Goal: Task Accomplishment & Management: Complete application form

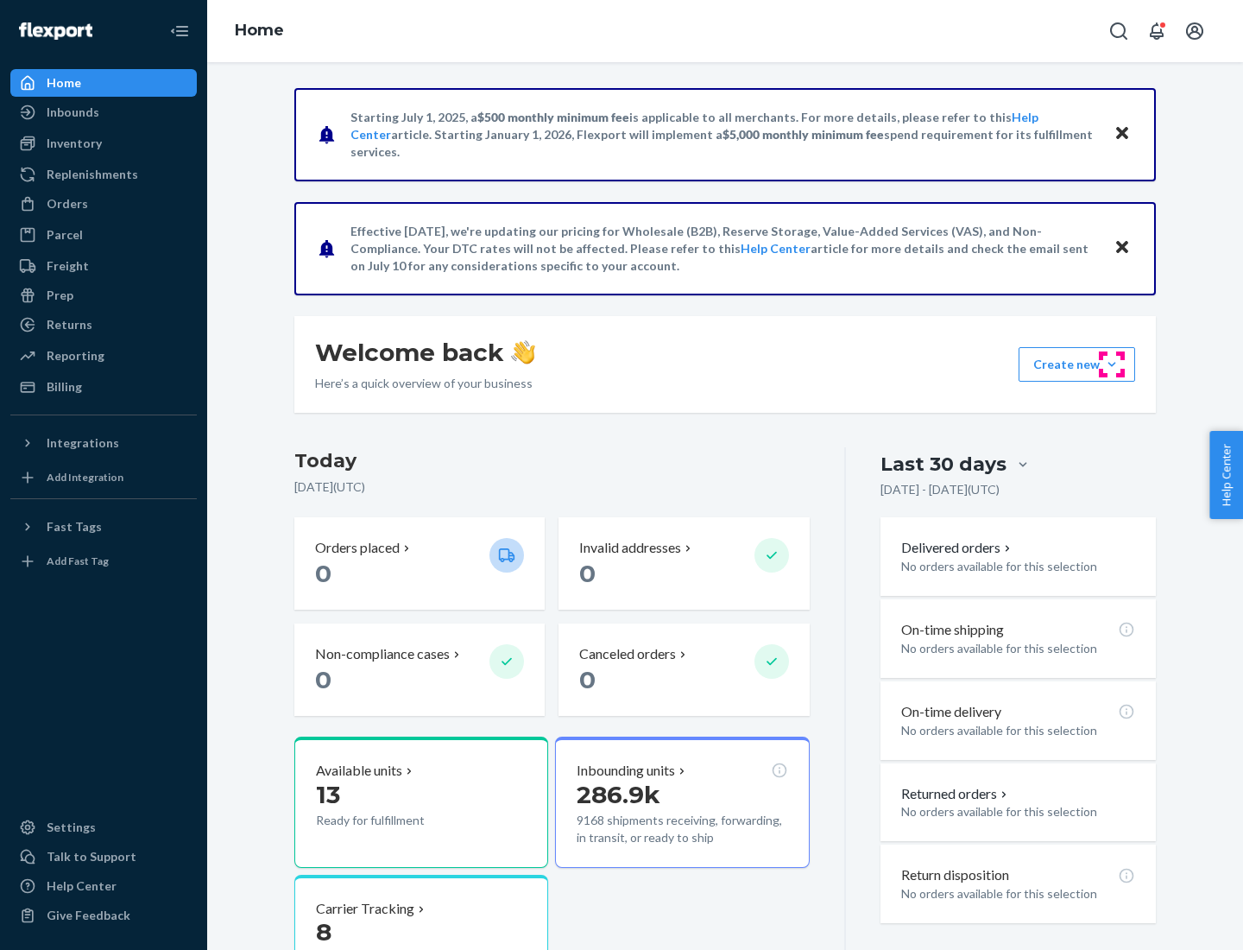
click at [1112, 364] on button "Create new Create new inbound Create new order Create new product" at bounding box center [1077, 364] width 117 height 35
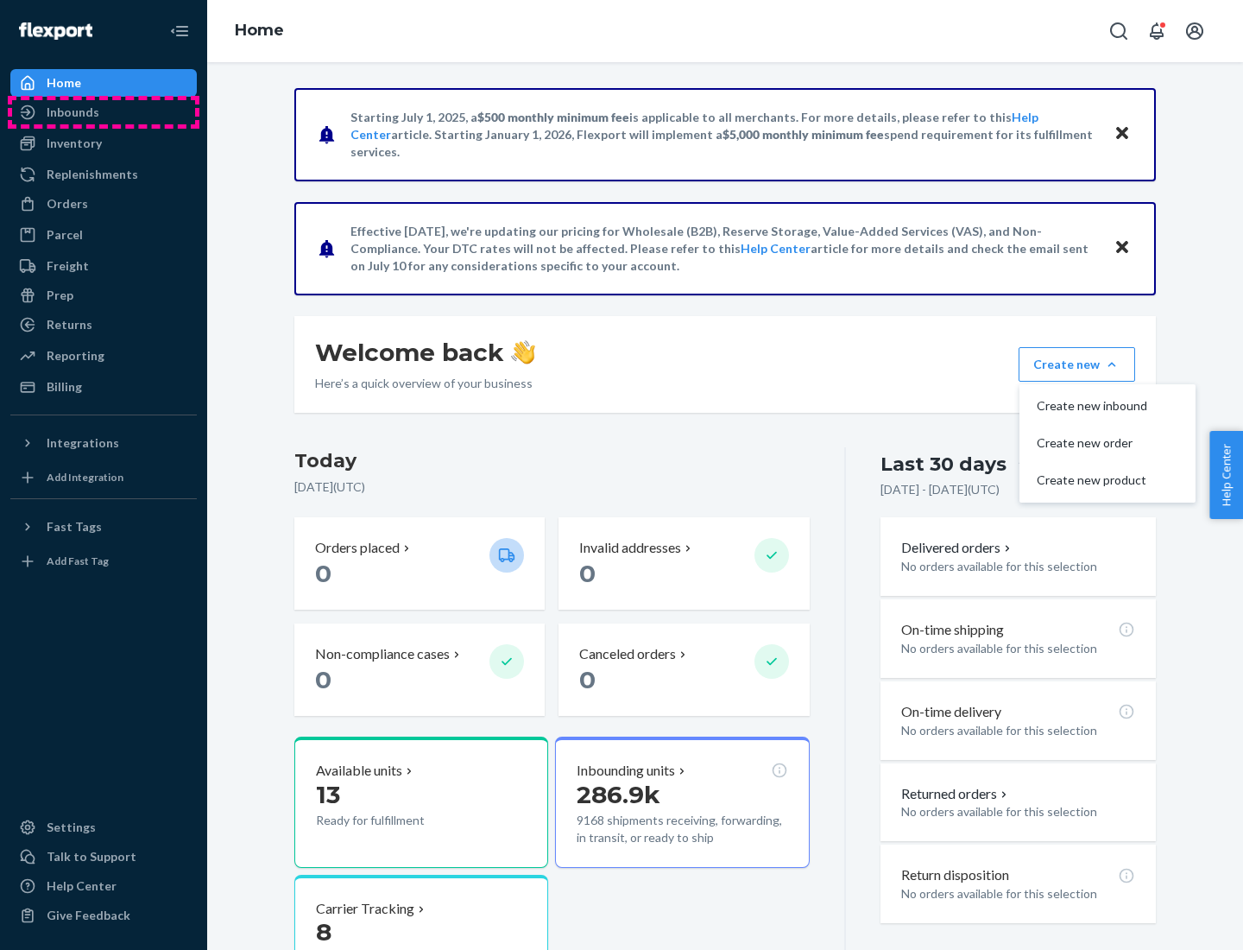
click at [104, 112] on div "Inbounds" at bounding box center [103, 112] width 183 height 24
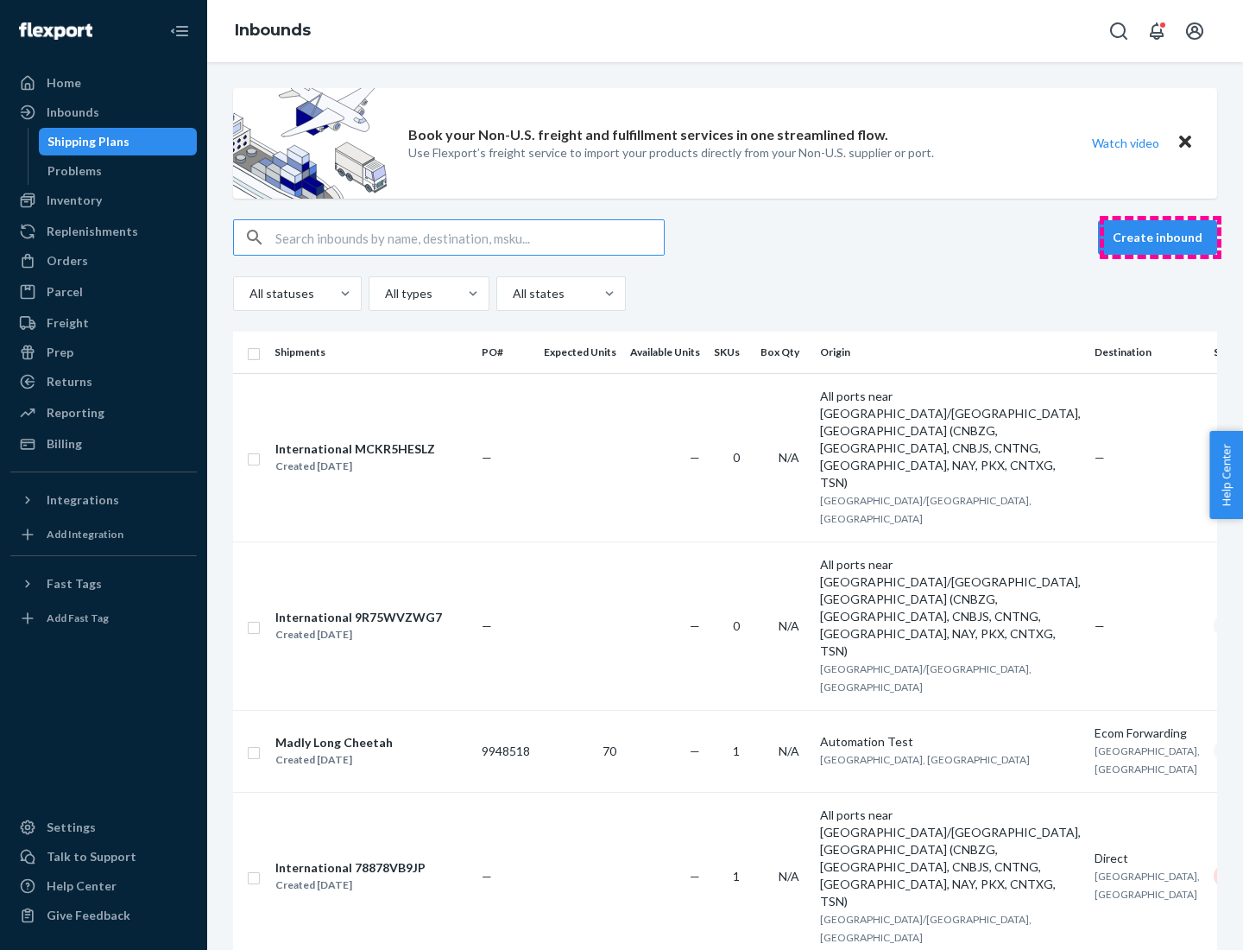
click at [1161, 237] on button "Create inbound" at bounding box center [1157, 237] width 119 height 35
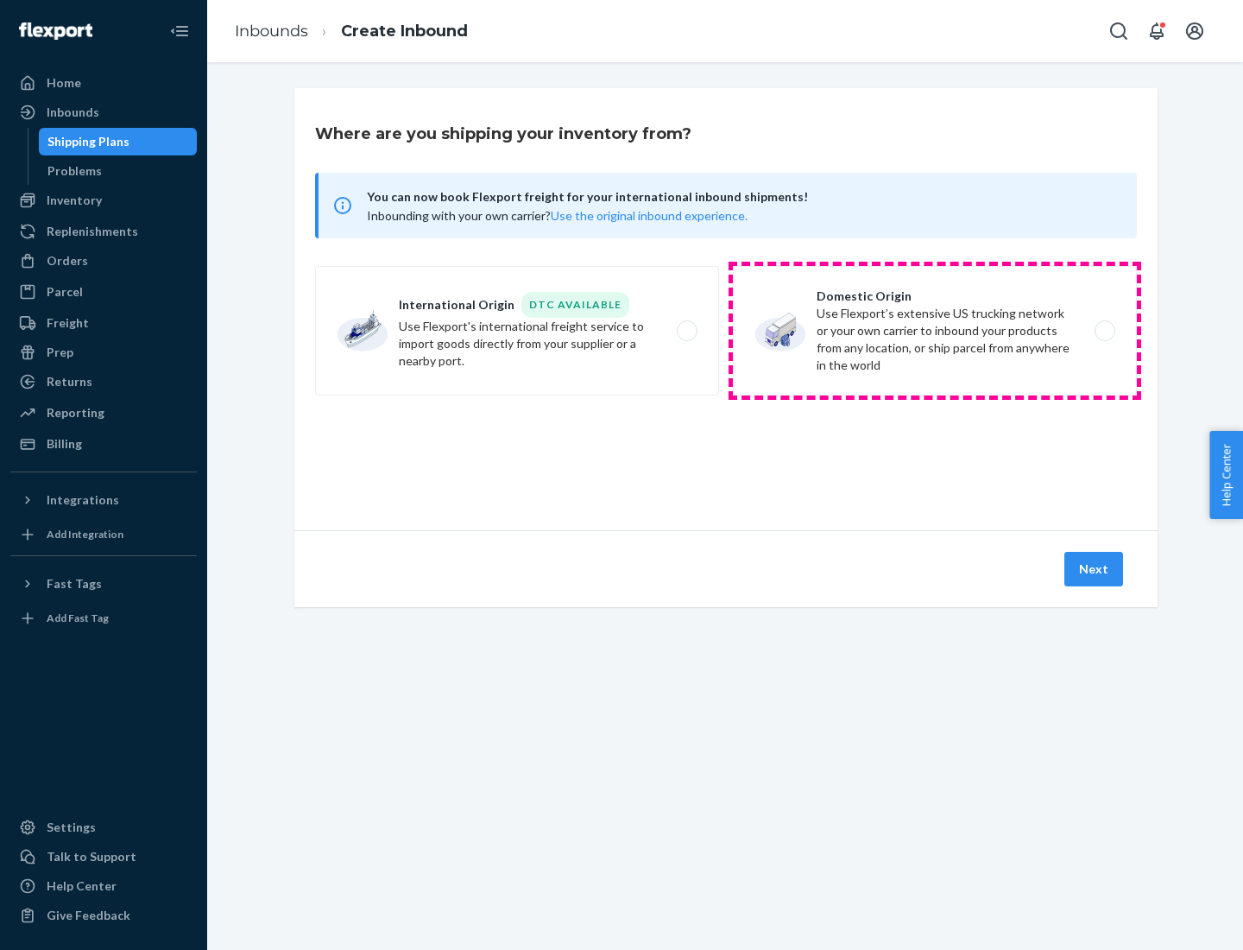
click at [935, 331] on label "Domestic Origin Use Flexport’s extensive US trucking network or your own carrie…" at bounding box center [935, 331] width 404 height 130
click at [1104, 331] on input "Domestic Origin Use Flexport’s extensive US trucking network or your own carrie…" at bounding box center [1109, 331] width 11 height 11
radio input "true"
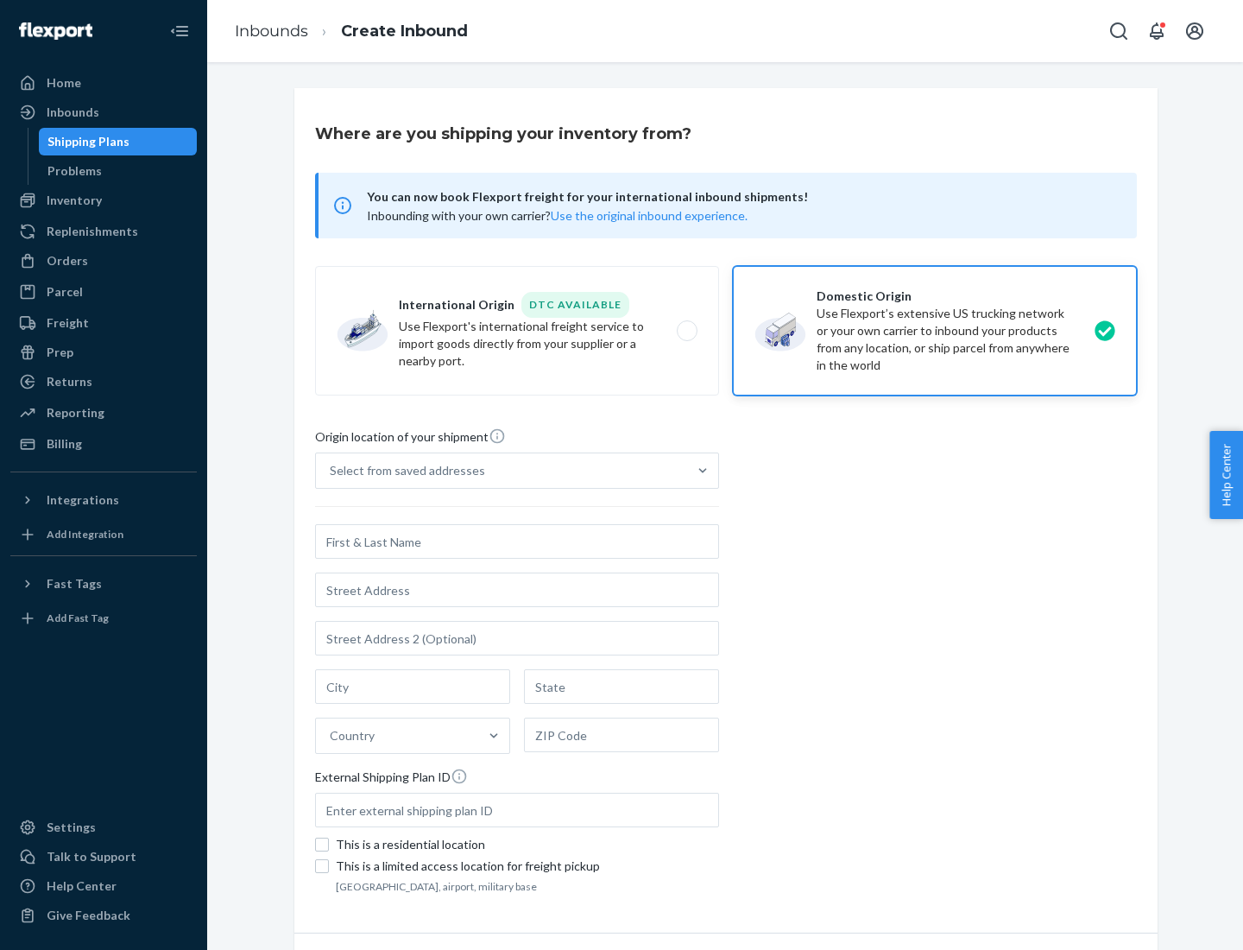
click at [403, 471] on div "Select from saved addresses" at bounding box center [407, 470] width 155 height 17
click at [332, 471] on input "Select from saved addresses" at bounding box center [331, 470] width 2 height 17
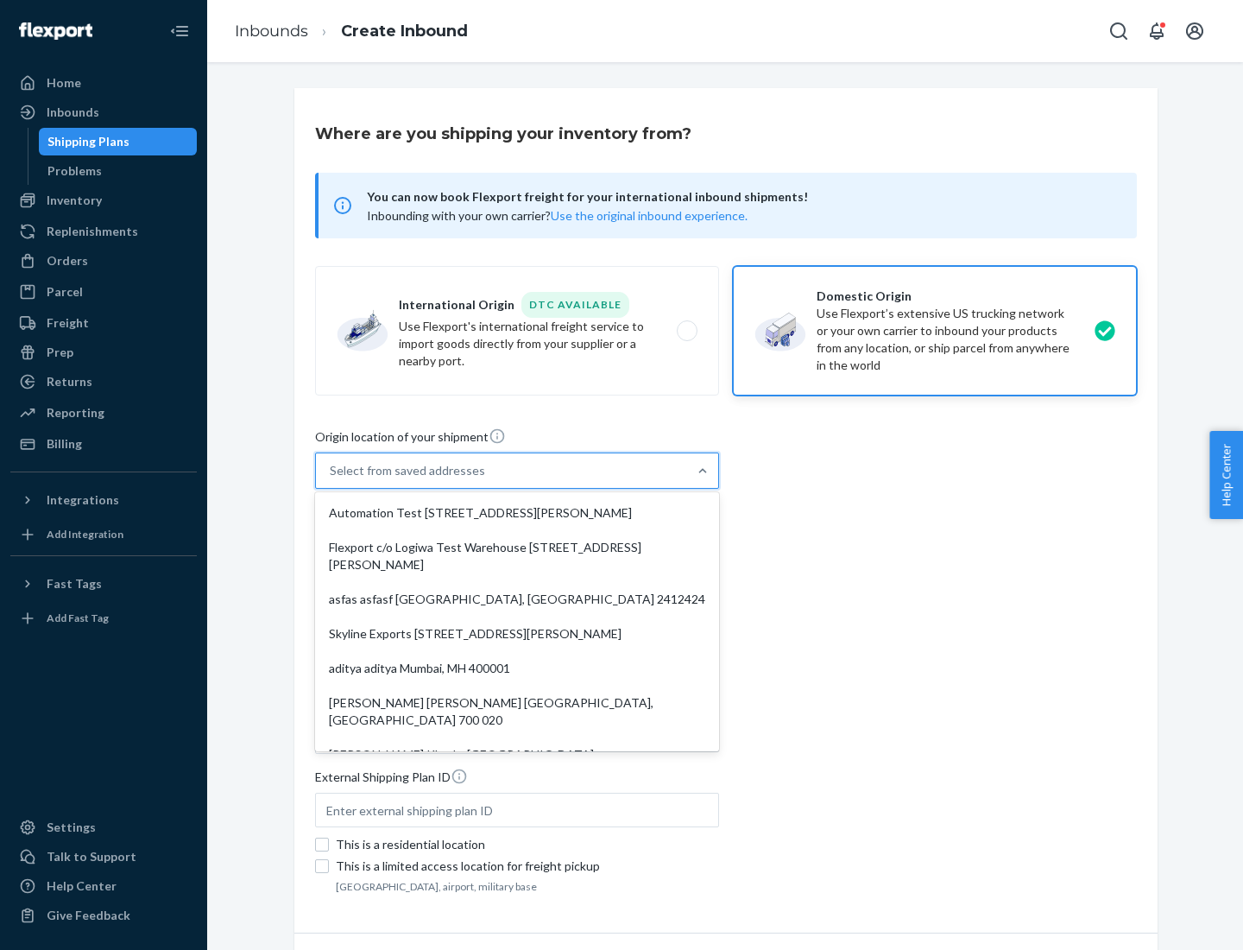
scroll to position [7, 0]
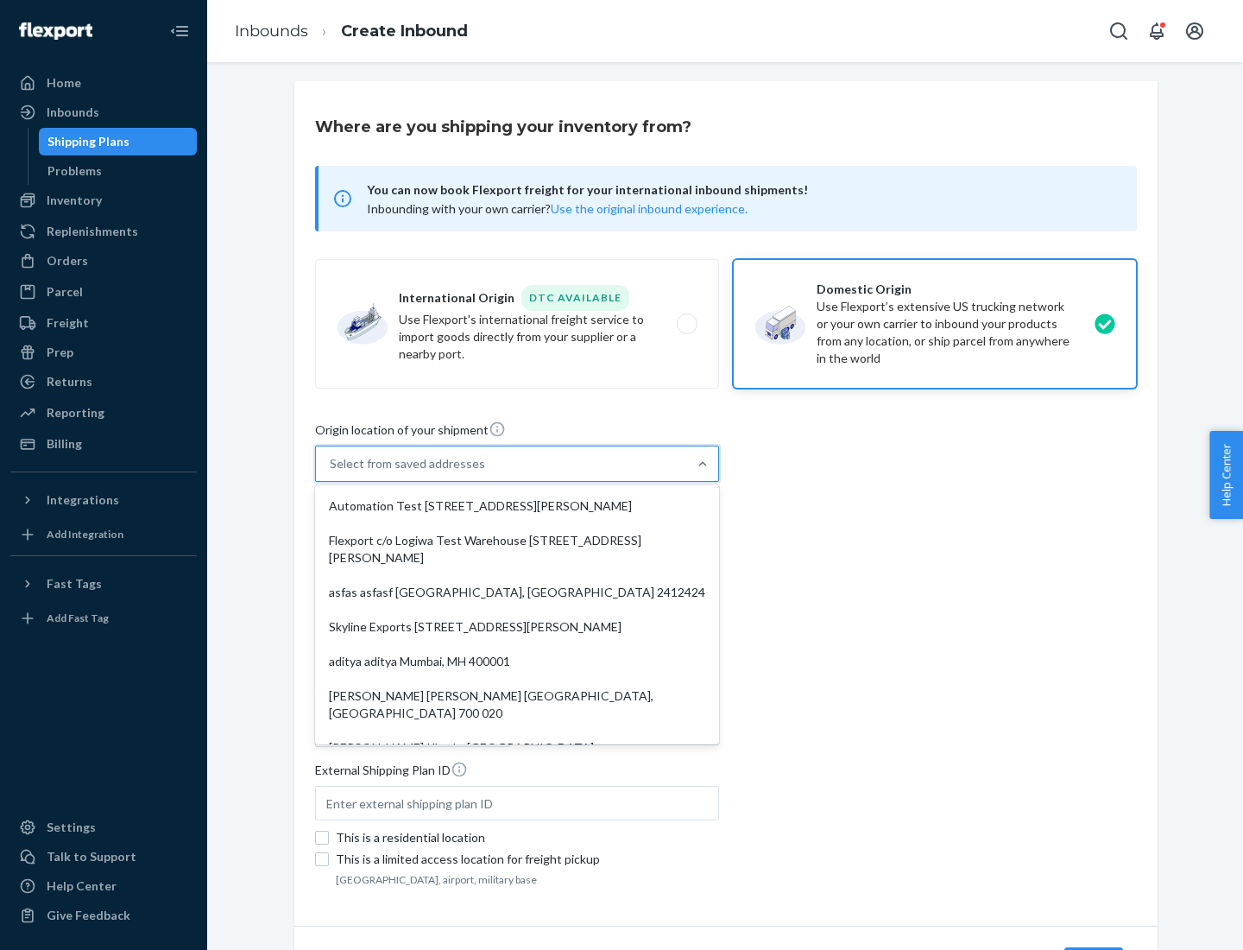
click at [517, 506] on div "Automation Test [STREET_ADDRESS][PERSON_NAME]" at bounding box center [517, 506] width 397 height 35
click at [332, 472] on input "option Automation Test [STREET_ADDRESS][PERSON_NAME]. 9 results available. Use …" at bounding box center [331, 463] width 2 height 17
type input "Automation Test"
type input "9th Floor"
type input "[GEOGRAPHIC_DATA]"
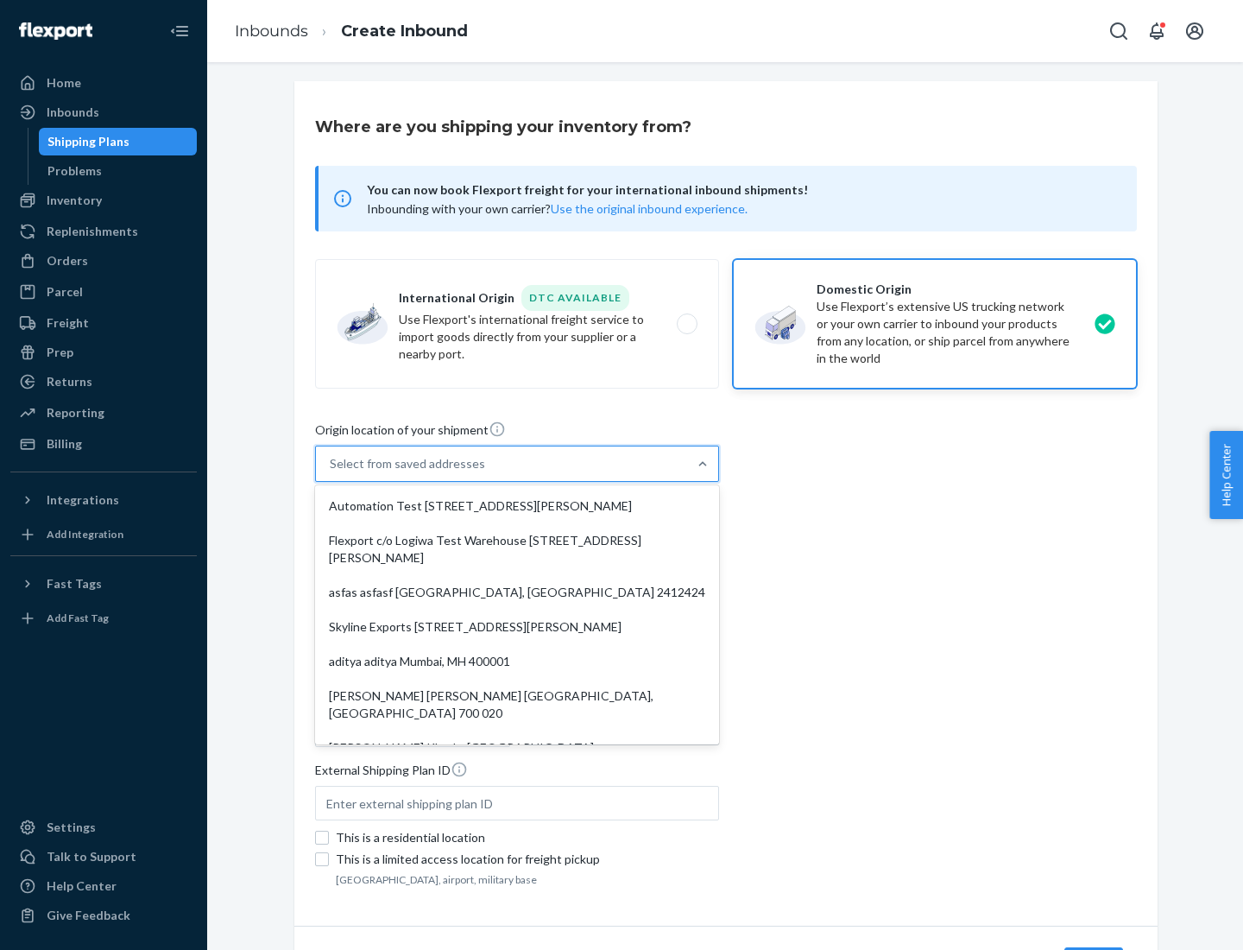
type input "CA"
type input "94104"
type input "[STREET_ADDRESS][PERSON_NAME]"
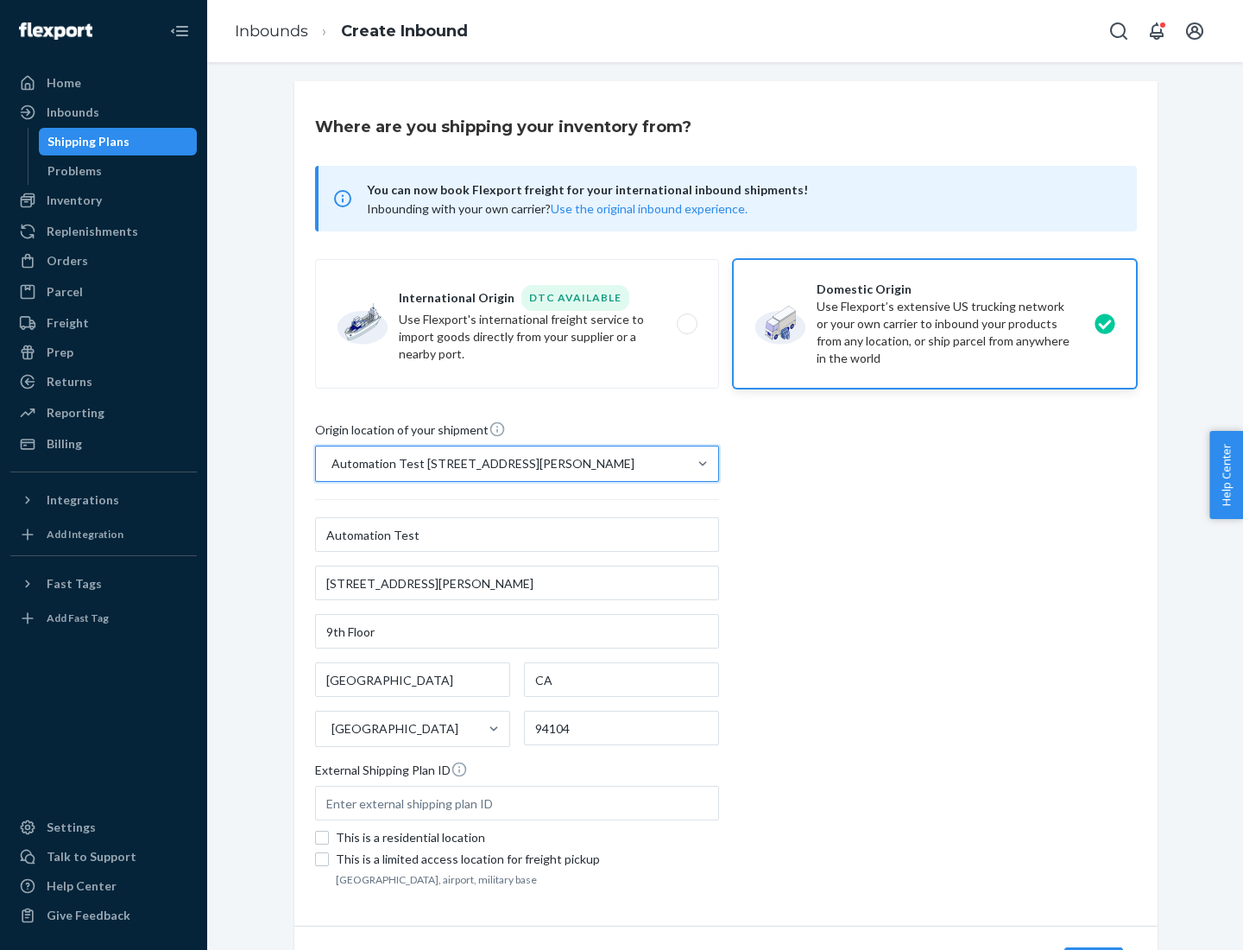
scroll to position [101, 0]
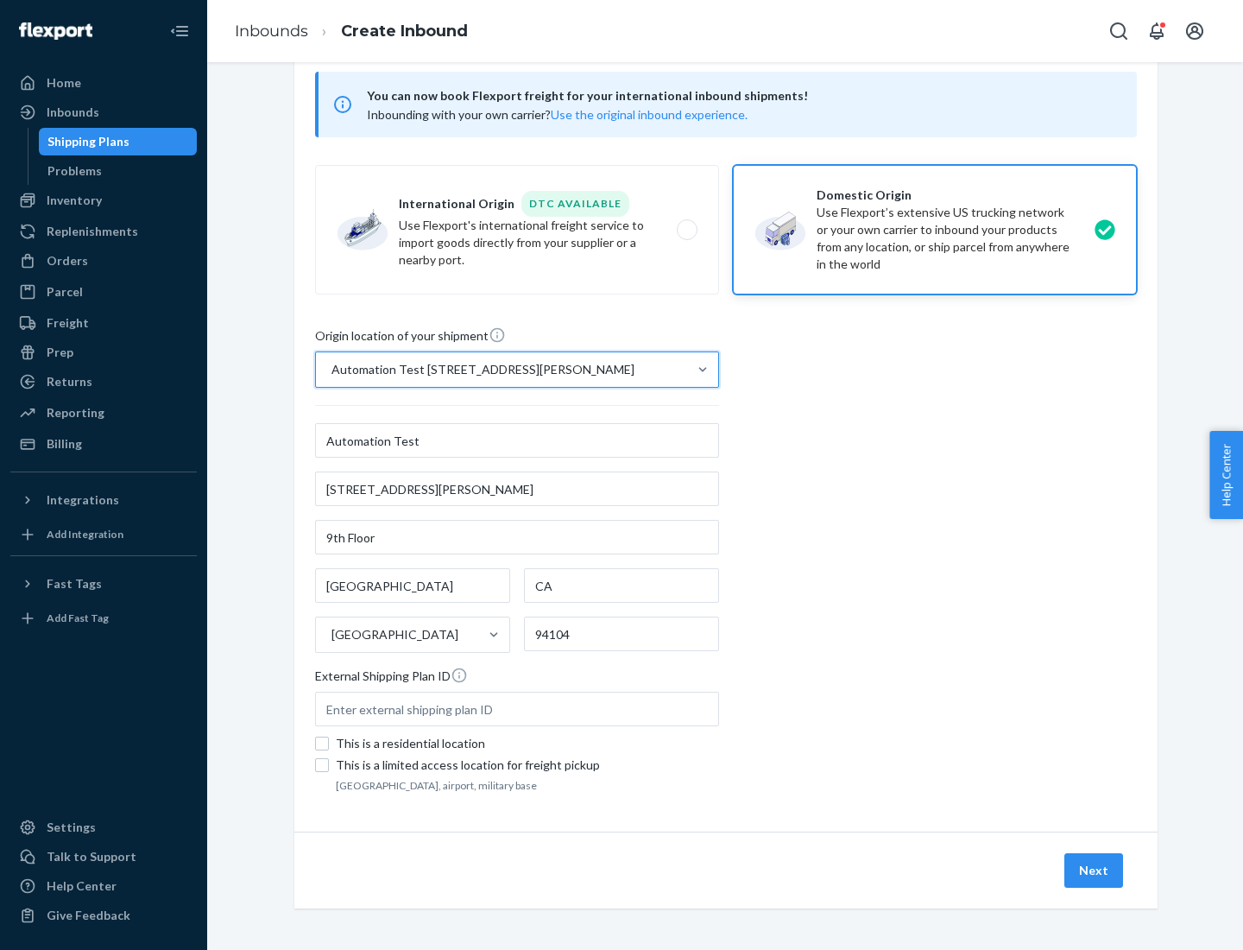
click at [1095, 870] on button "Next" at bounding box center [1094, 870] width 59 height 35
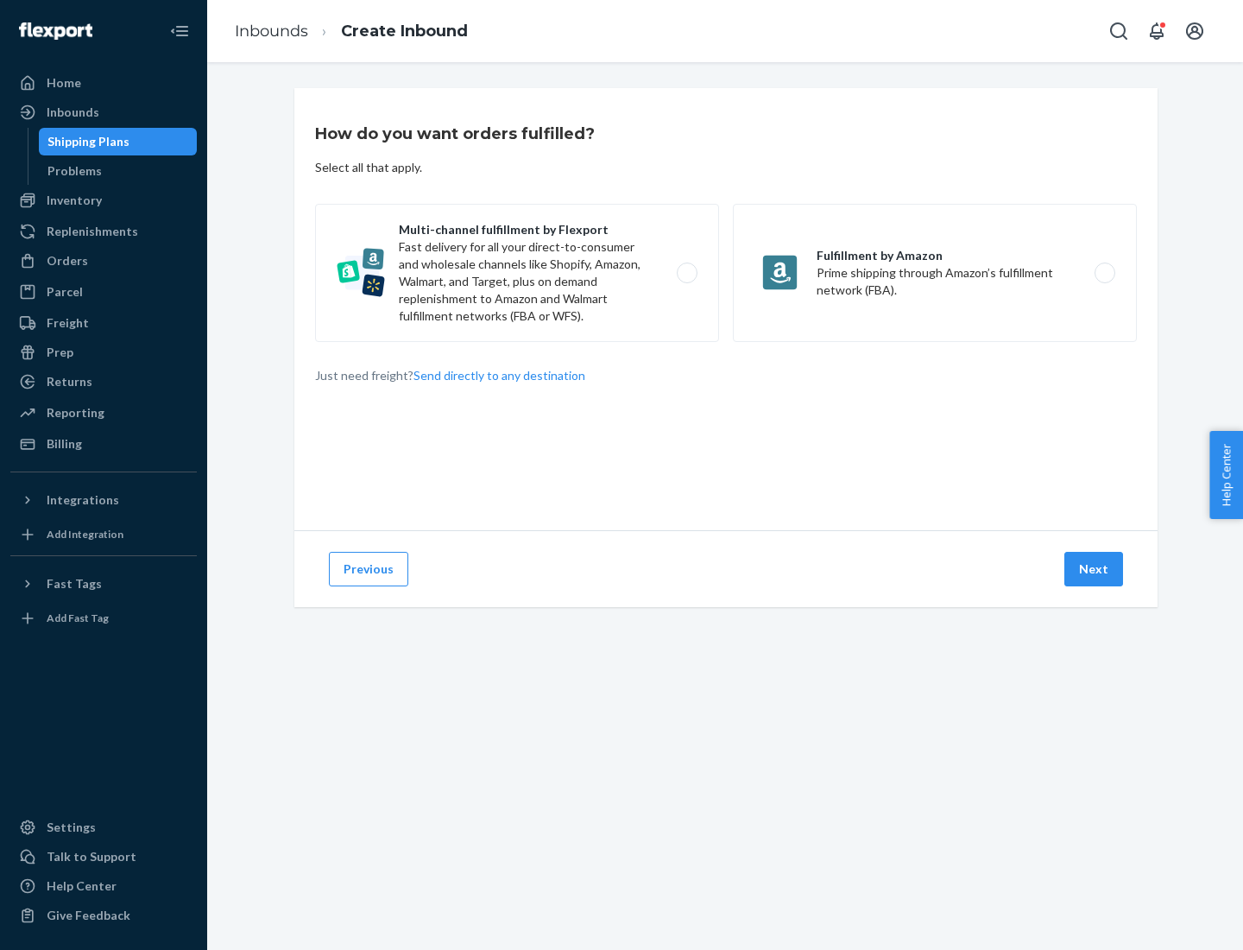
click at [517, 273] on label "Multi-channel fulfillment by Flexport Fast delivery for all your direct-to-cons…" at bounding box center [517, 273] width 404 height 138
click at [686, 273] on input "Multi-channel fulfillment by Flexport Fast delivery for all your direct-to-cons…" at bounding box center [691, 273] width 11 height 11
radio input "true"
click at [1095, 569] on button "Next" at bounding box center [1094, 569] width 59 height 35
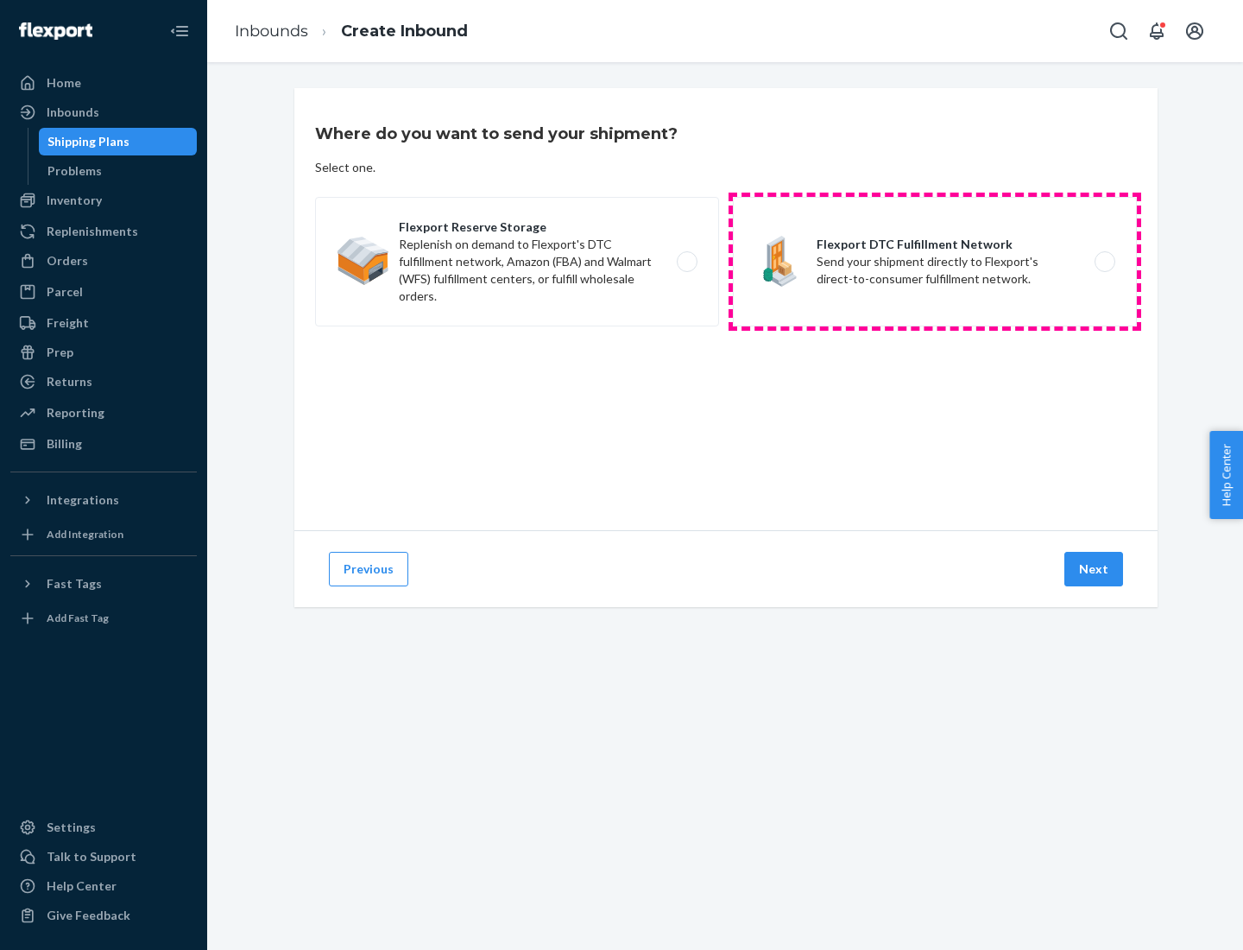
click at [935, 262] on label "Flexport DTC Fulfillment Network Send your shipment directly to Flexport's dire…" at bounding box center [935, 262] width 404 height 130
click at [1104, 262] on input "Flexport DTC Fulfillment Network Send your shipment directly to Flexport's dire…" at bounding box center [1109, 261] width 11 height 11
radio input "true"
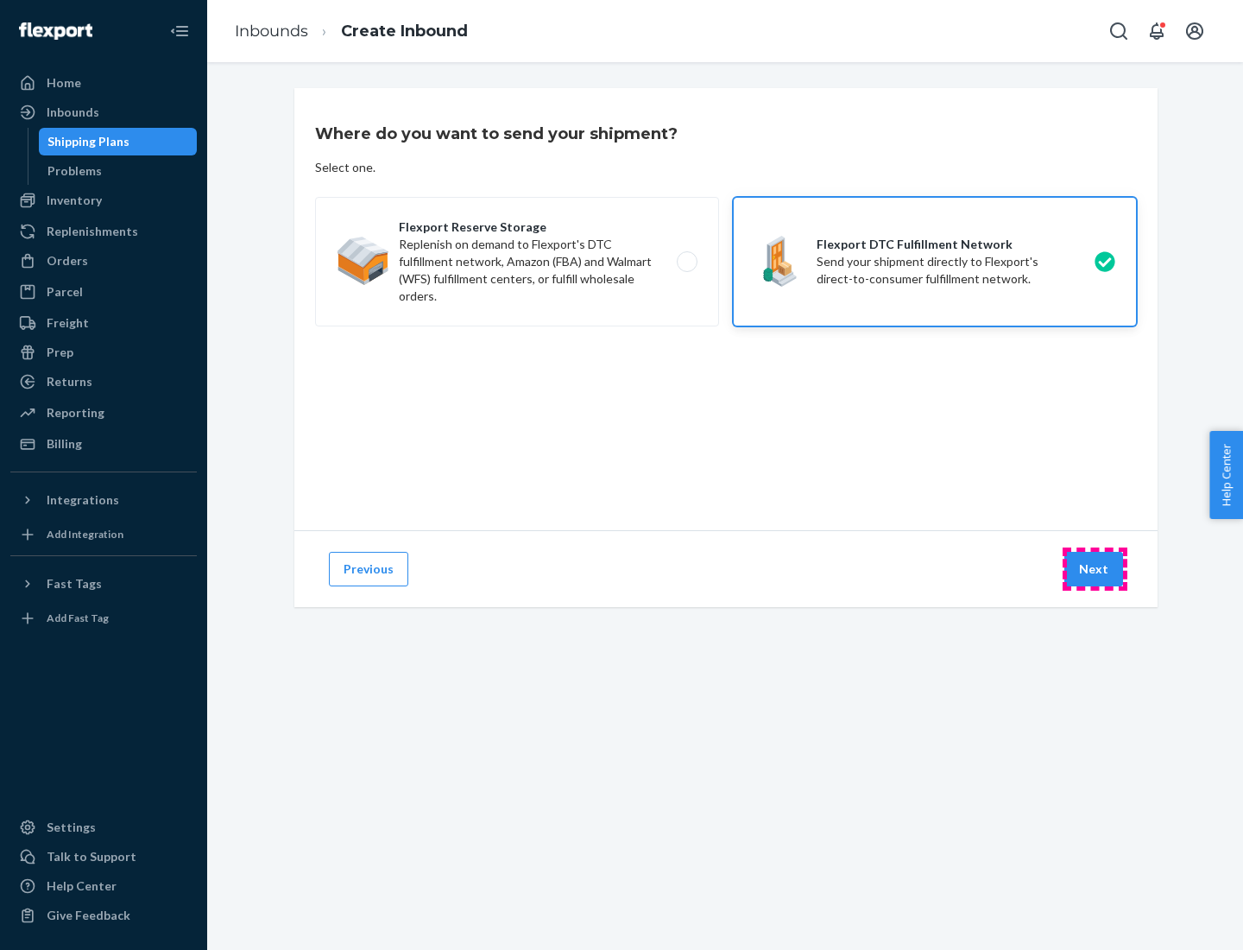
click at [1095, 569] on button "Next" at bounding box center [1094, 569] width 59 height 35
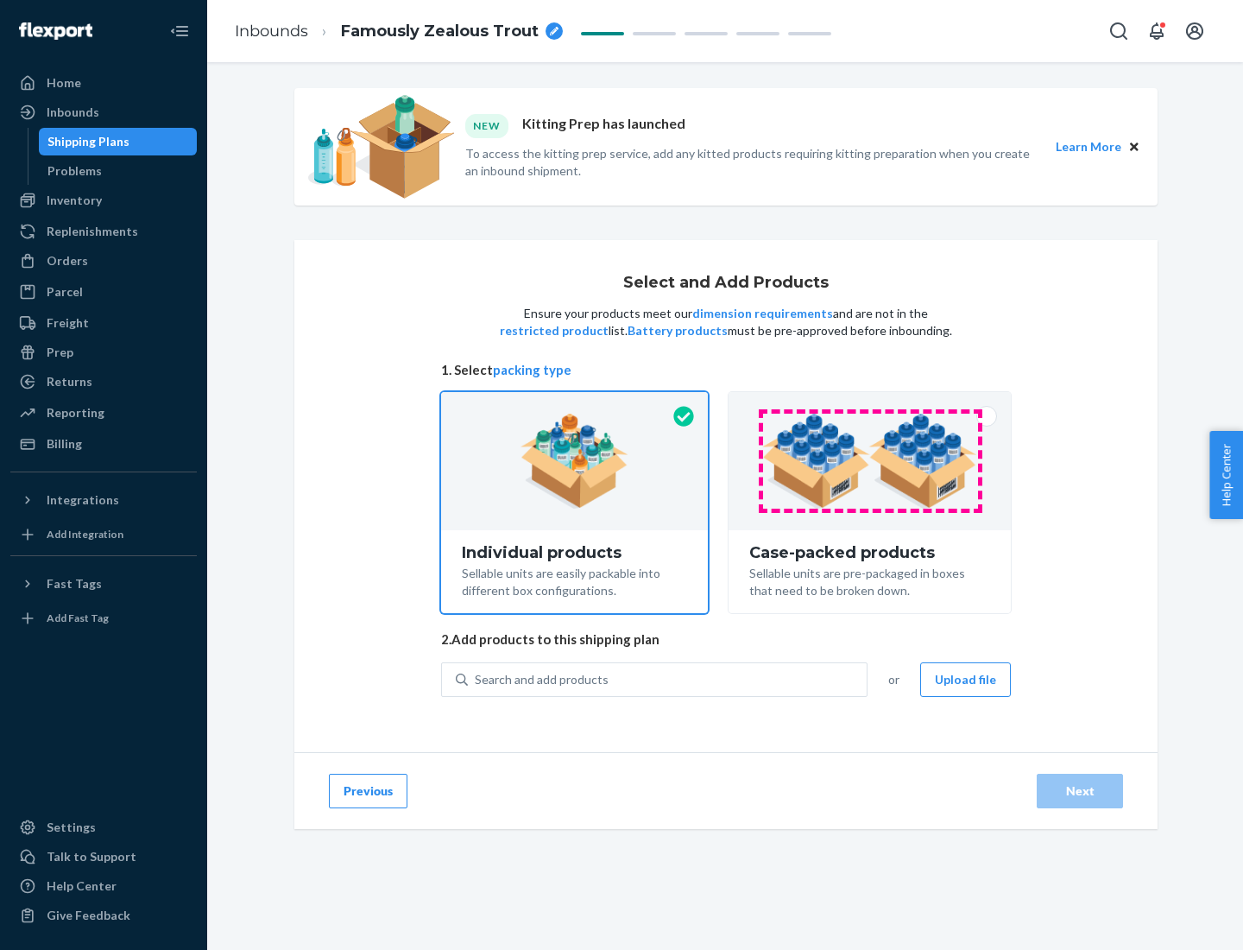
click at [870, 461] on img at bounding box center [869, 461] width 215 height 95
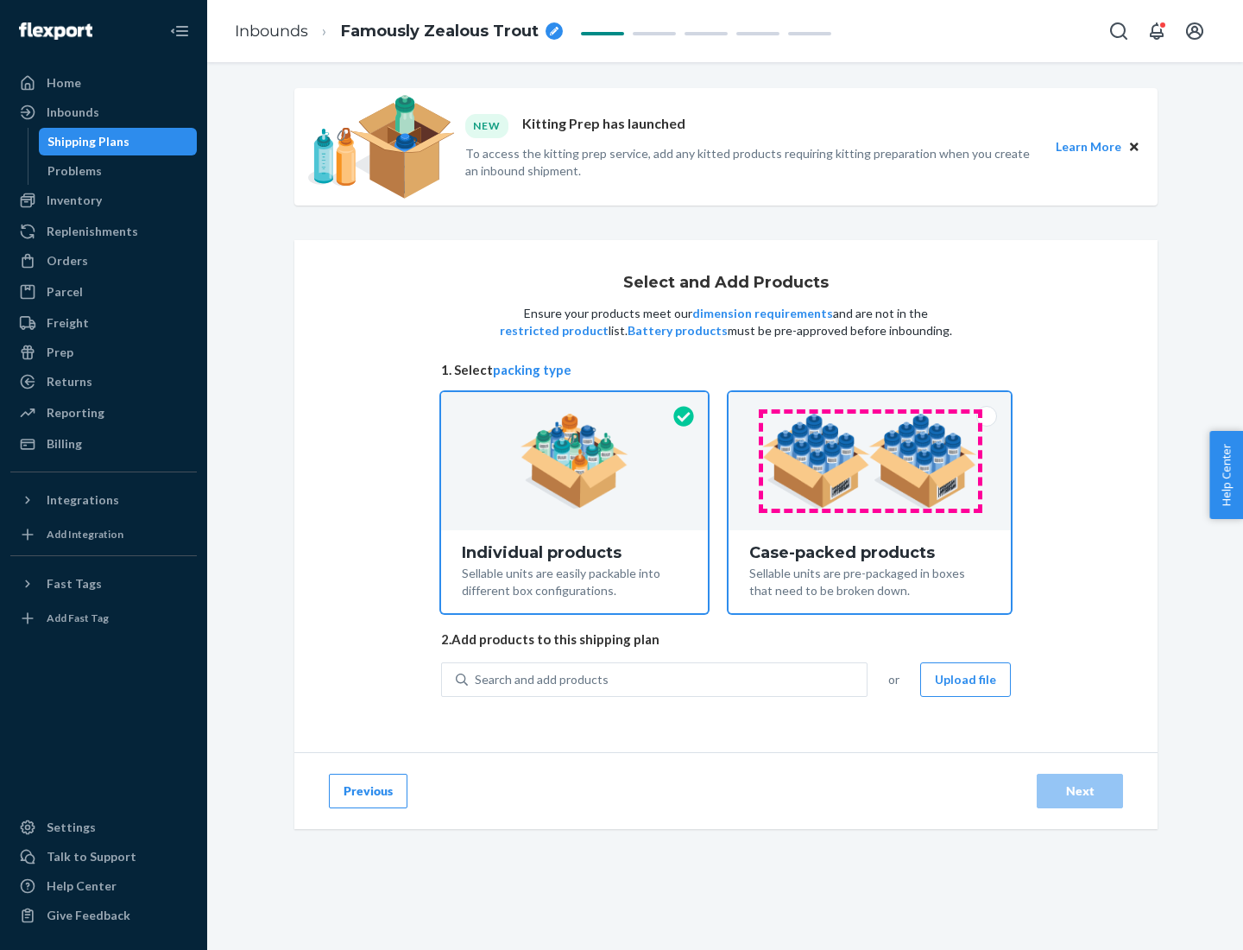
click at [870, 403] on input "Case-packed products Sellable units are pre-packaged in boxes that need to be b…" at bounding box center [869, 397] width 11 height 11
radio input "true"
radio input "false"
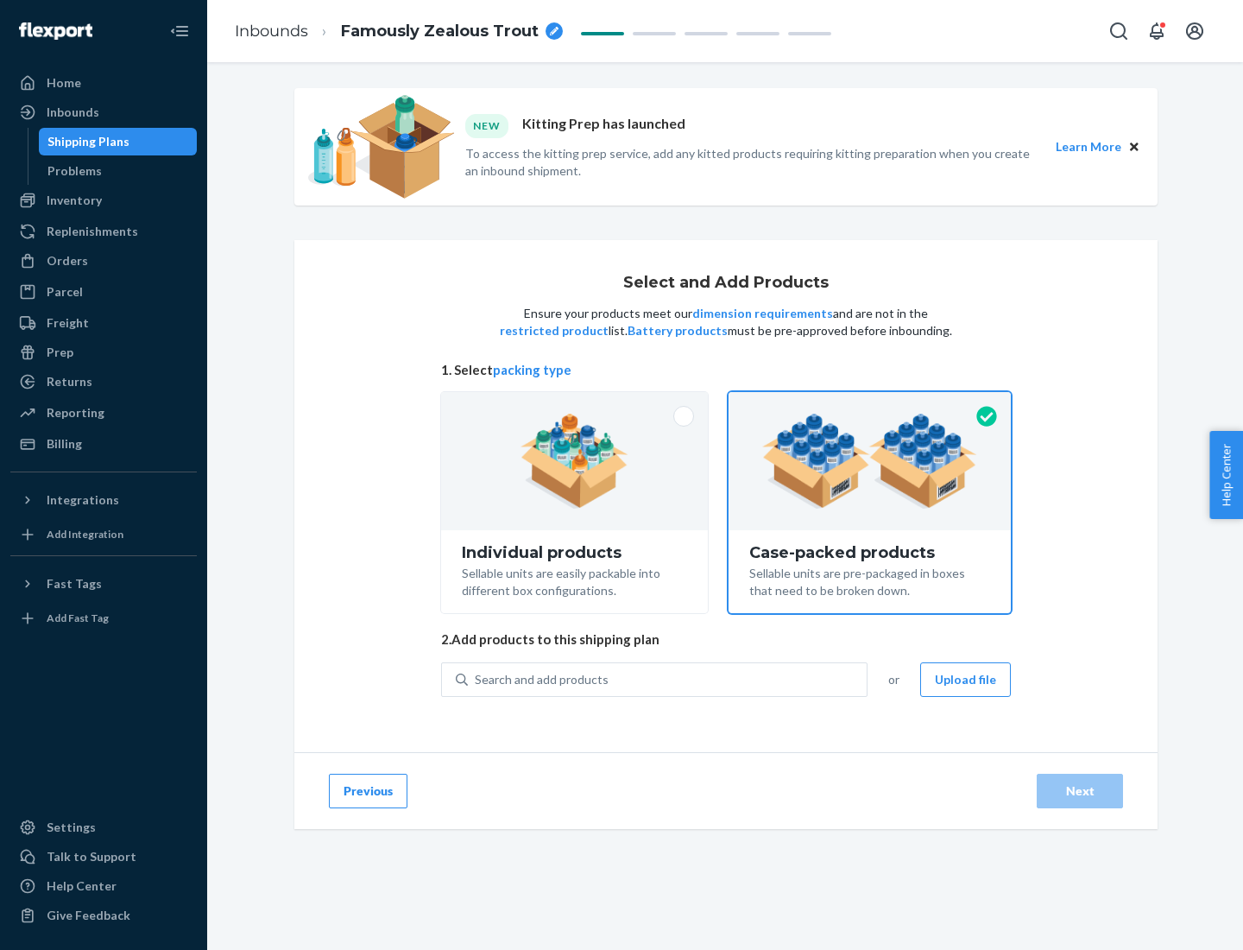
click at [668, 679] on div "Search and add products" at bounding box center [667, 679] width 399 height 31
click at [477, 679] on input "Search and add products" at bounding box center [476, 679] width 2 height 17
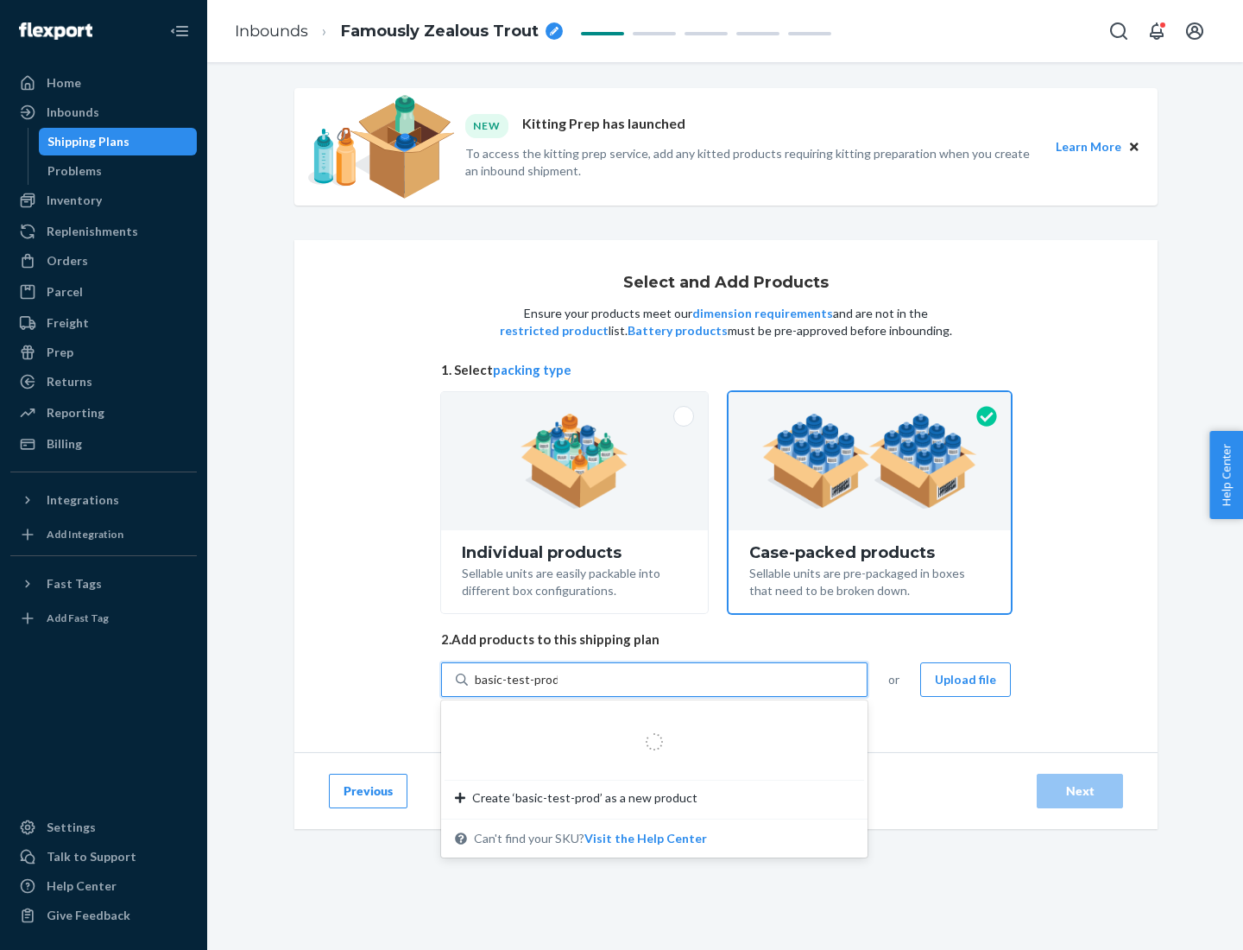
type input "basic-test-product-1"
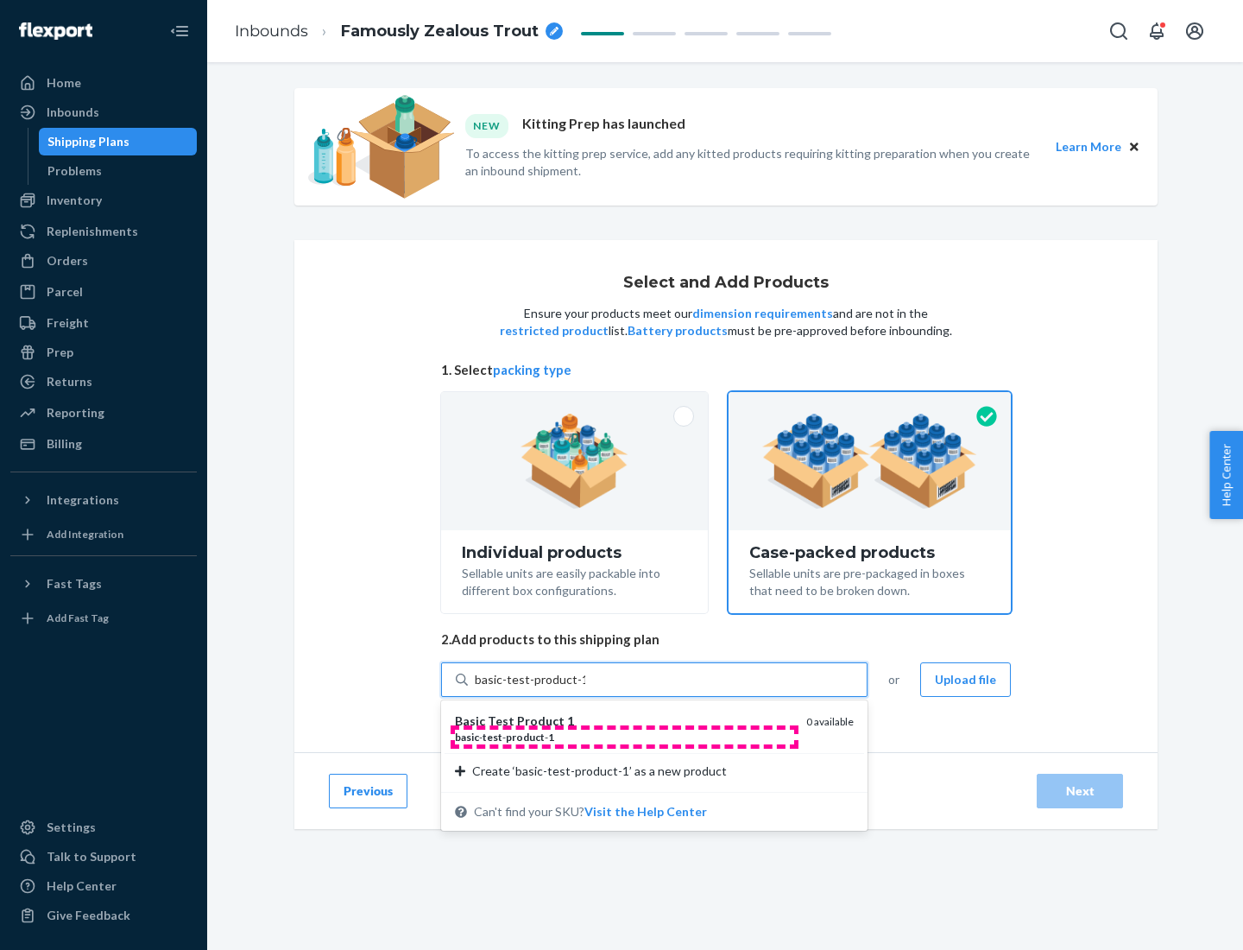
click at [624, 737] on div "basic - test - product - 1" at bounding box center [624, 737] width 338 height 15
click at [585, 688] on input "basic-test-product-1" at bounding box center [530, 679] width 111 height 17
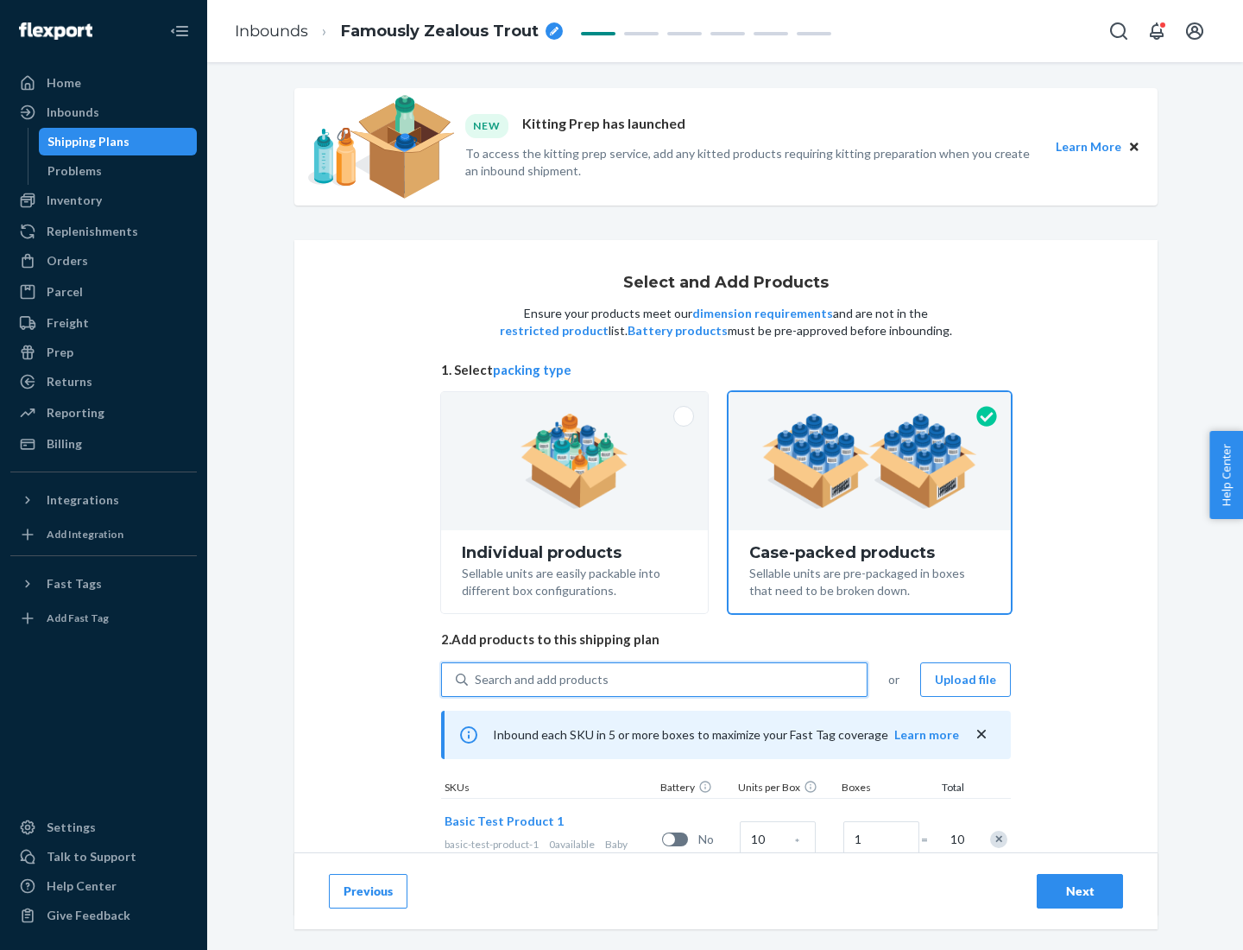
scroll to position [62, 0]
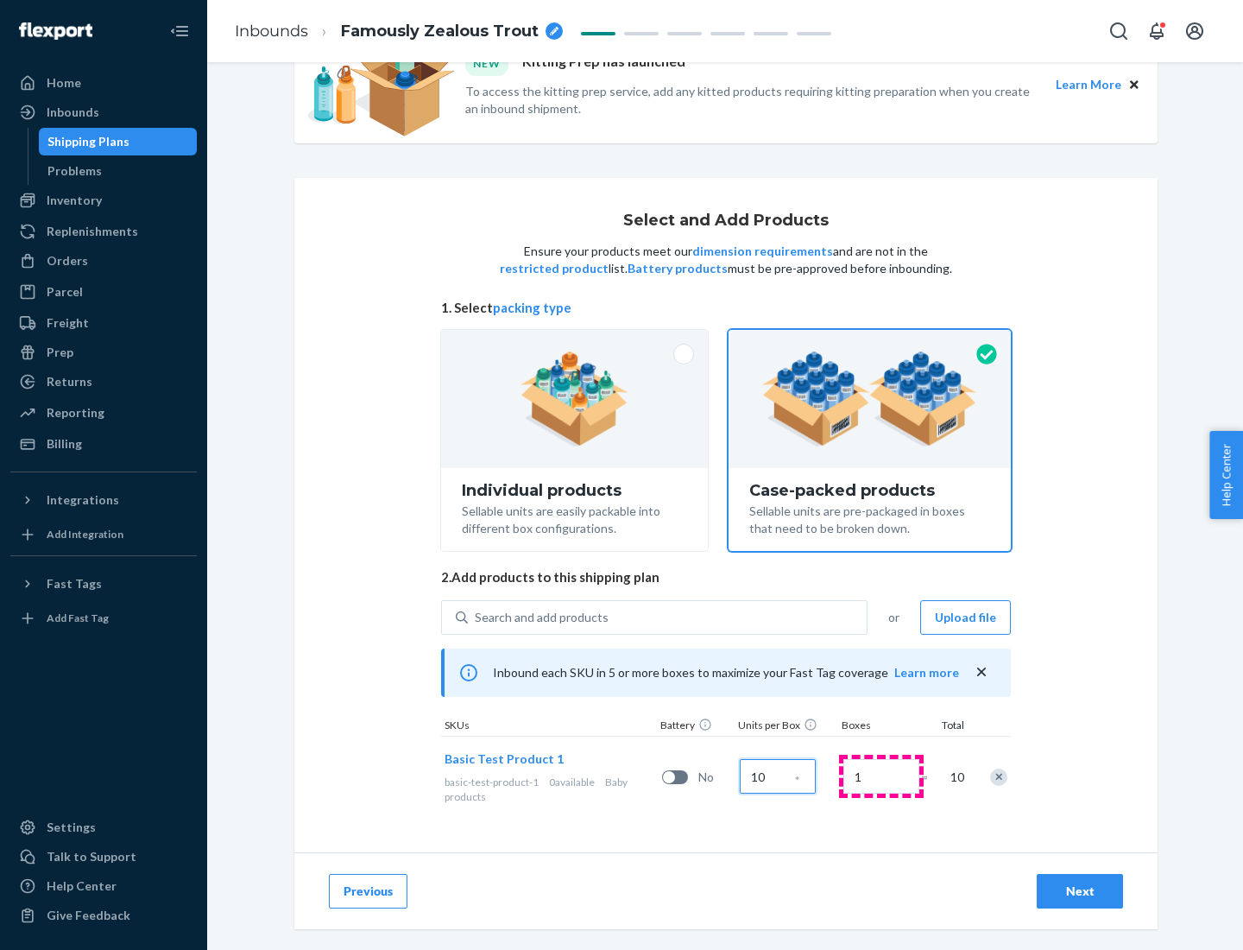
type input "10"
type input "7"
click at [1080, 891] on div "Next" at bounding box center [1080, 890] width 57 height 17
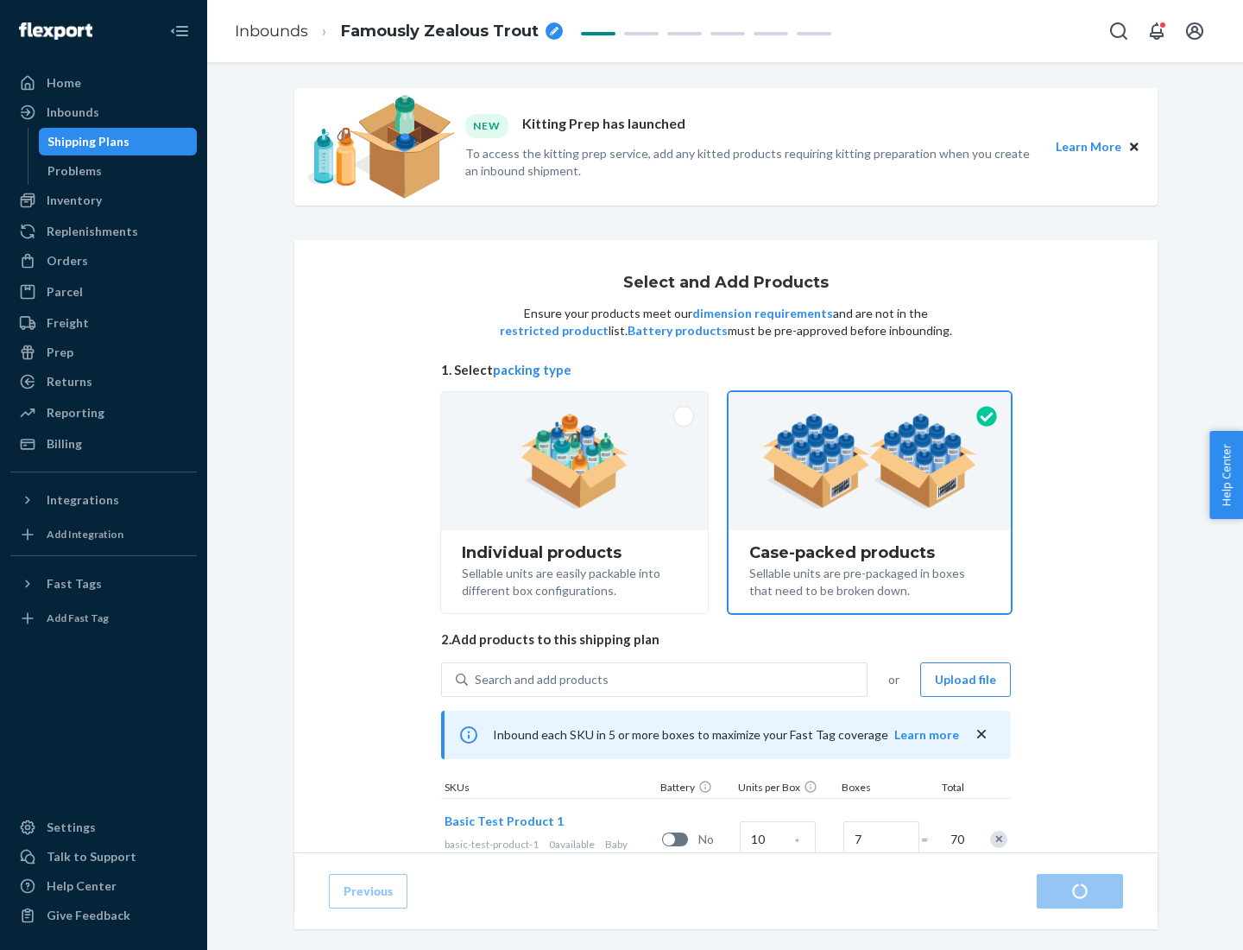
radio input "true"
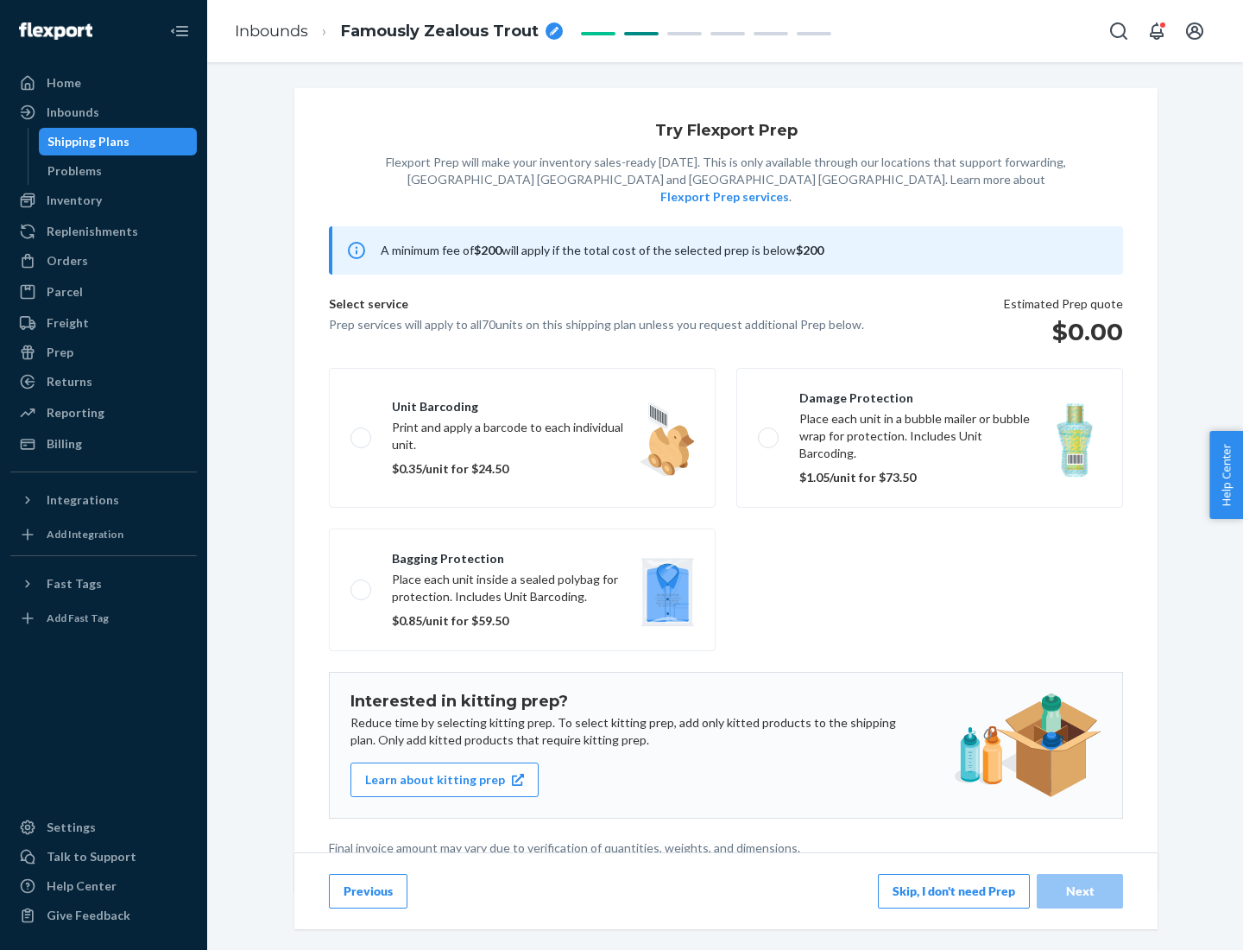
scroll to position [4, 0]
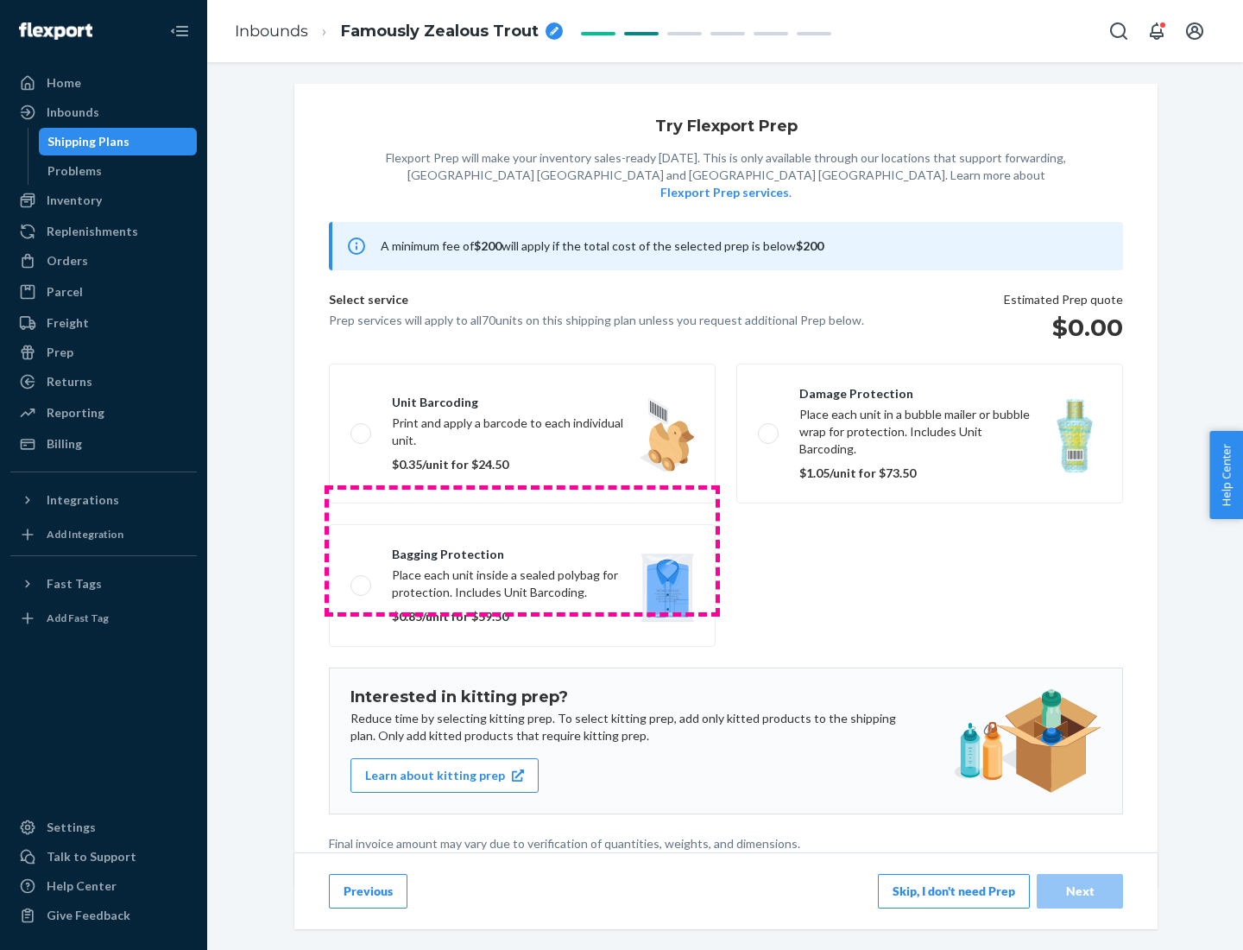
click at [522, 550] on label "Bagging protection Place each unit inside a sealed polybag for protection. Incl…" at bounding box center [522, 585] width 387 height 123
click at [362, 579] on input "Bagging protection Place each unit inside a sealed polybag for protection. Incl…" at bounding box center [356, 584] width 11 height 11
checkbox input "true"
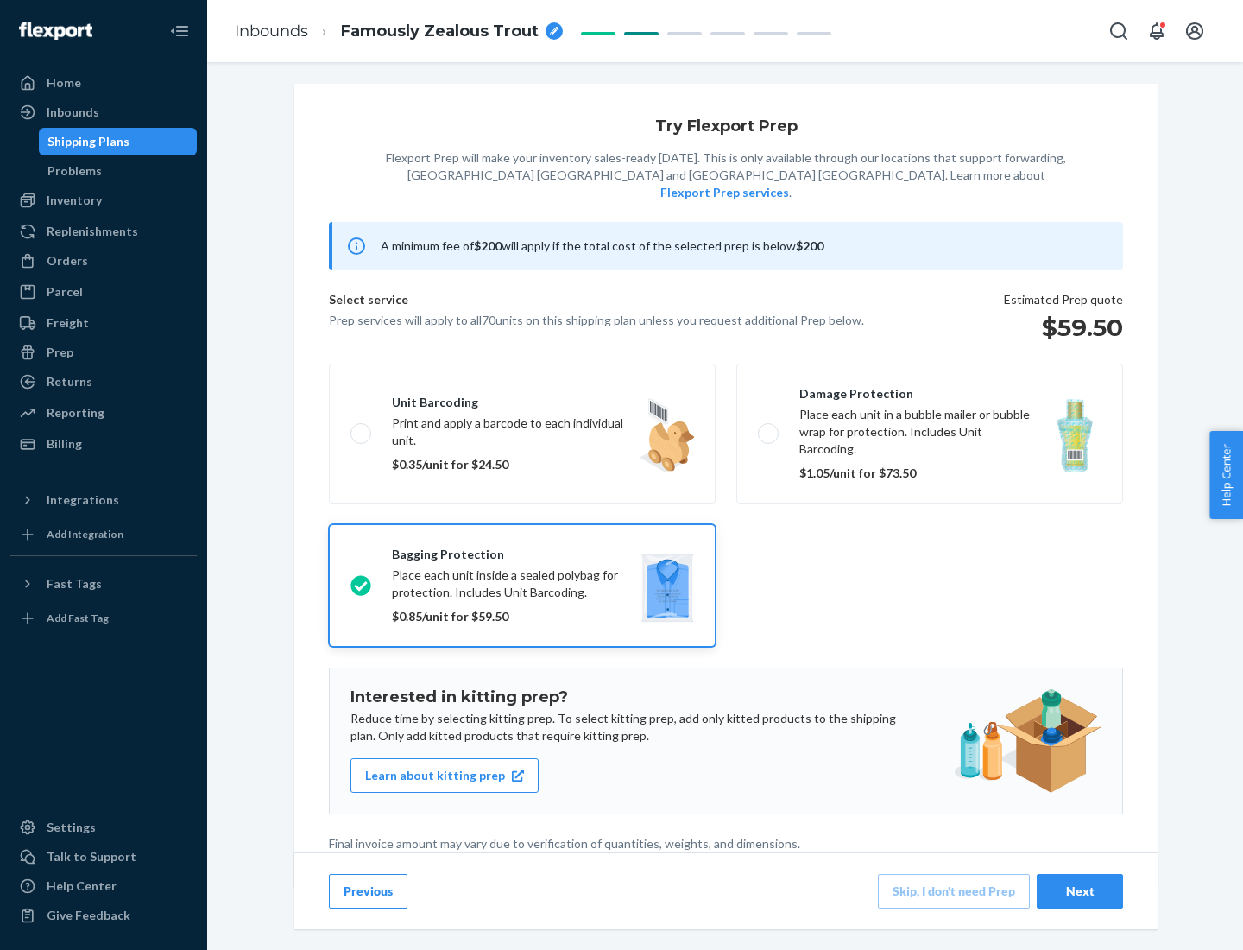
click at [1080, 890] on div "Next" at bounding box center [1080, 890] width 57 height 17
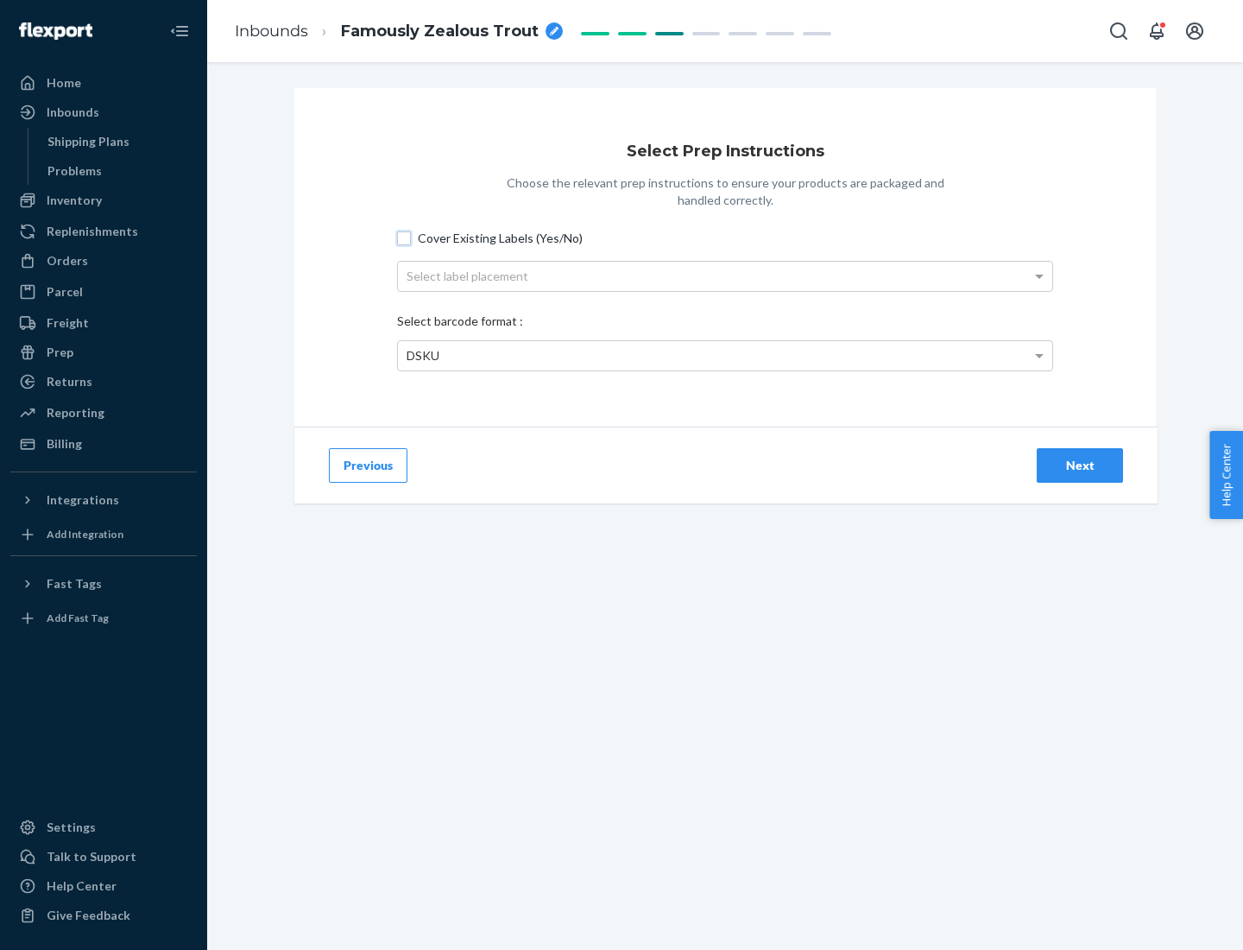
click at [404, 237] on input "Cover Existing Labels (Yes/No)" at bounding box center [404, 238] width 14 height 14
checkbox input "true"
click at [725, 275] on div "Select label placement" at bounding box center [725, 276] width 655 height 29
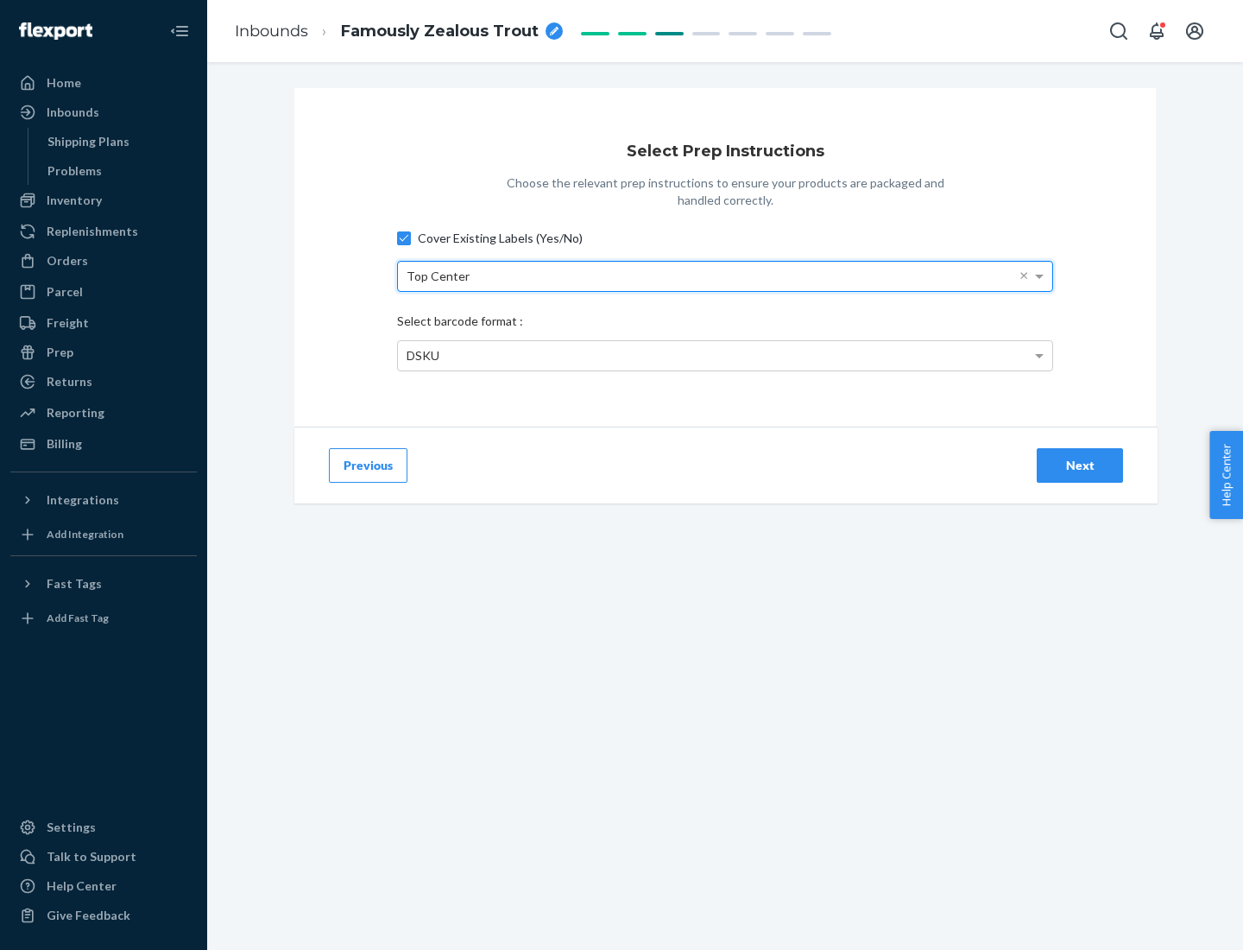
click at [725, 355] on div "DSKU" at bounding box center [725, 355] width 655 height 29
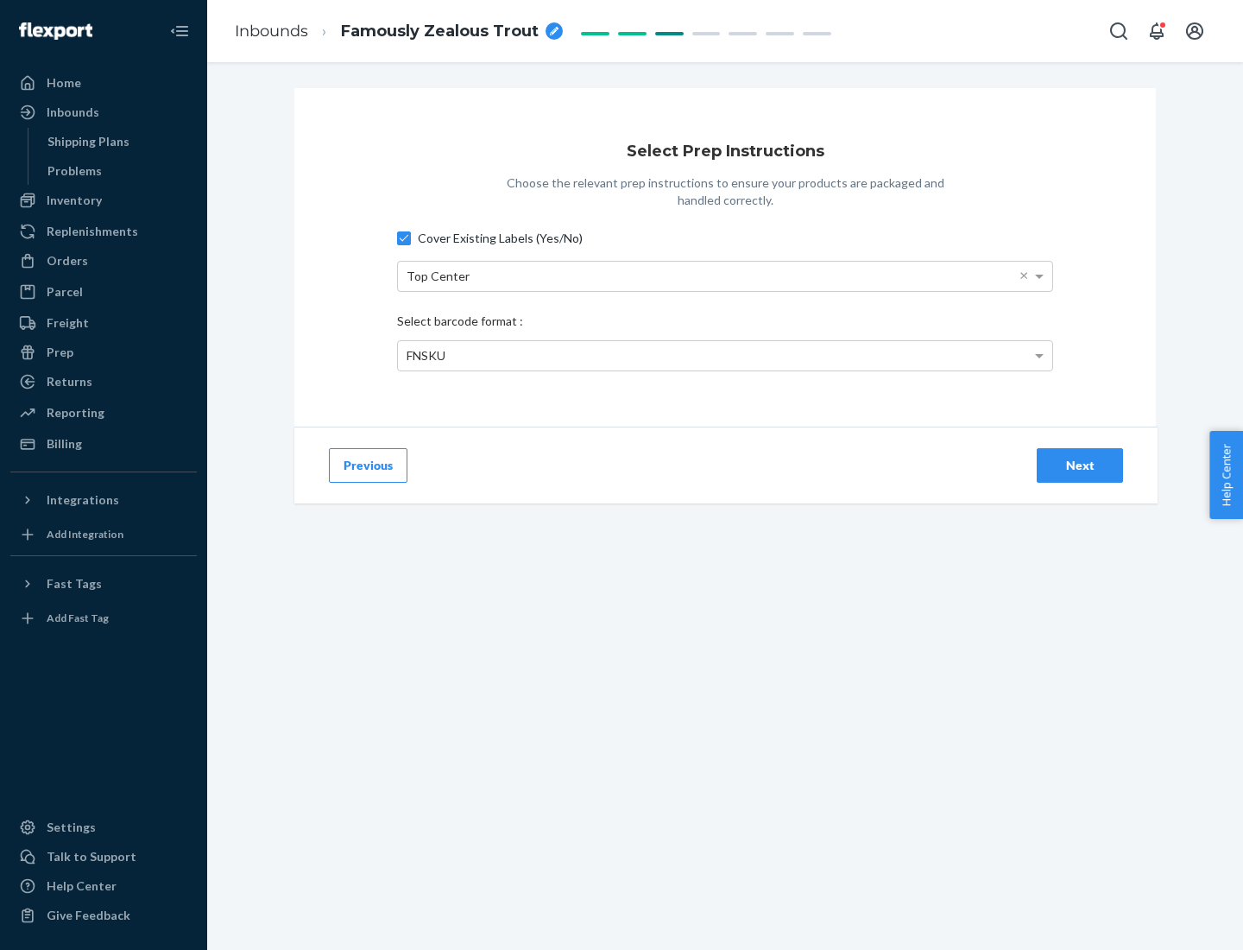
click at [1080, 465] on div "Next" at bounding box center [1080, 465] width 57 height 17
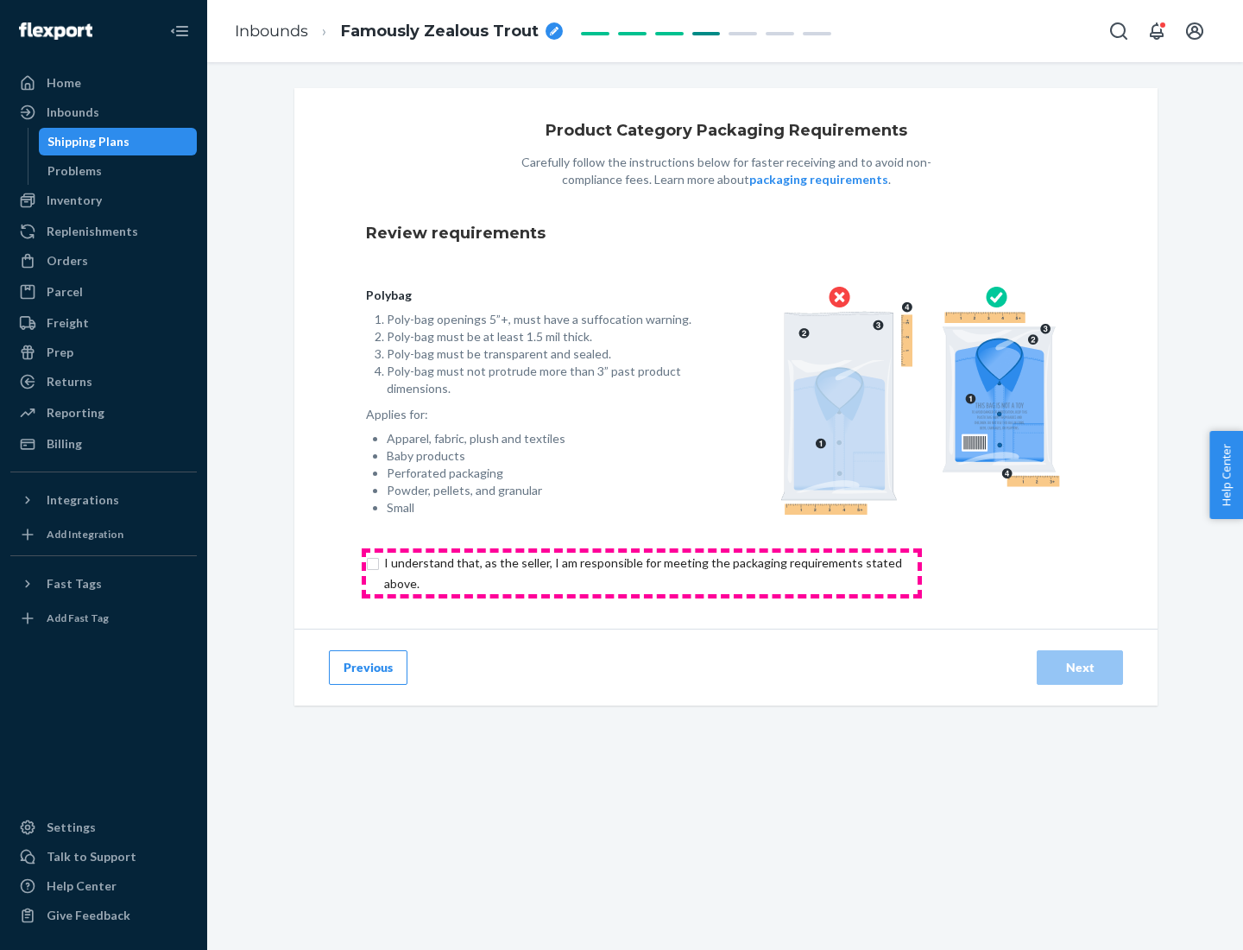
click at [642, 572] on input "checkbox" at bounding box center [653, 573] width 574 height 41
checkbox input "true"
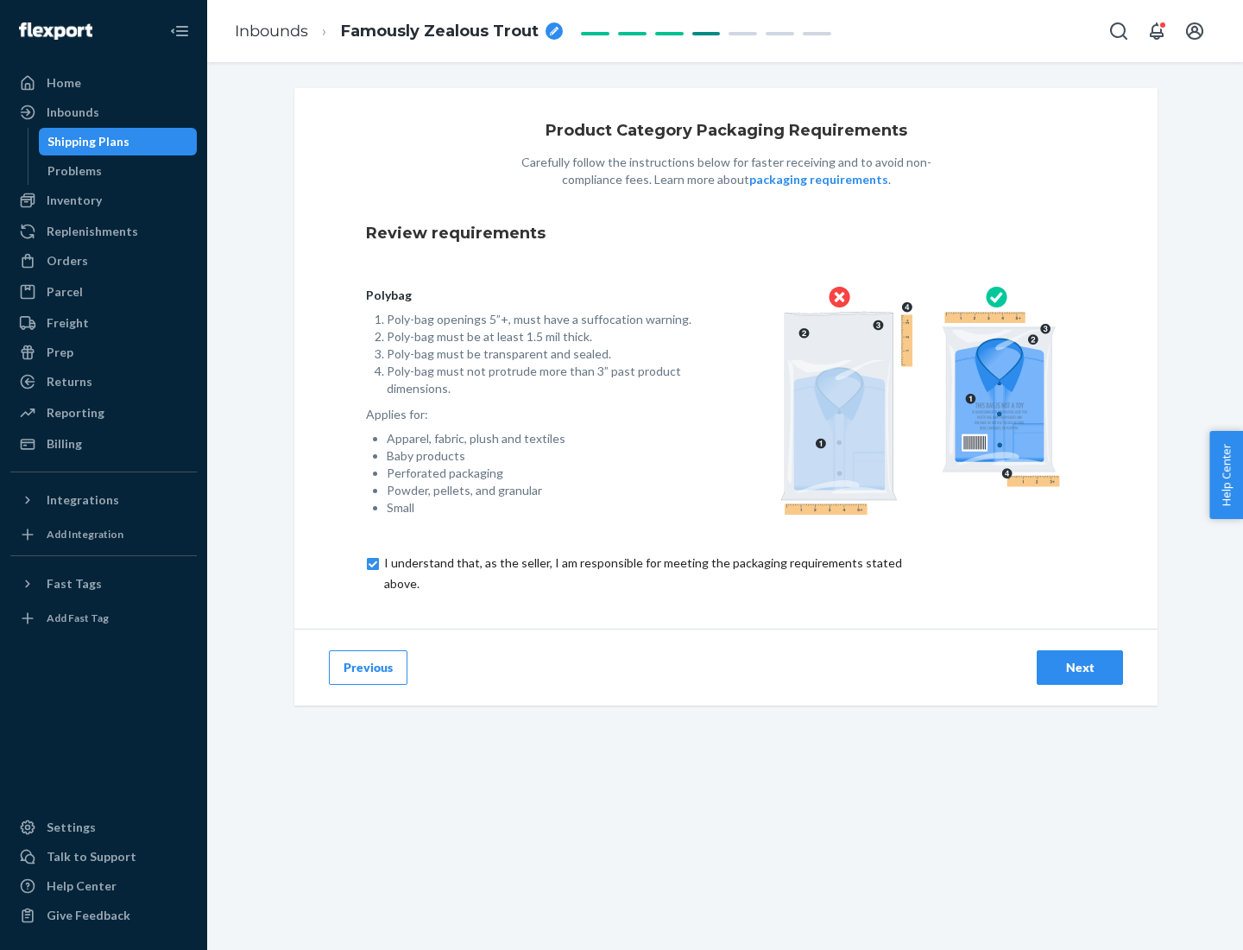
click at [1080, 667] on div "Next" at bounding box center [1080, 667] width 57 height 17
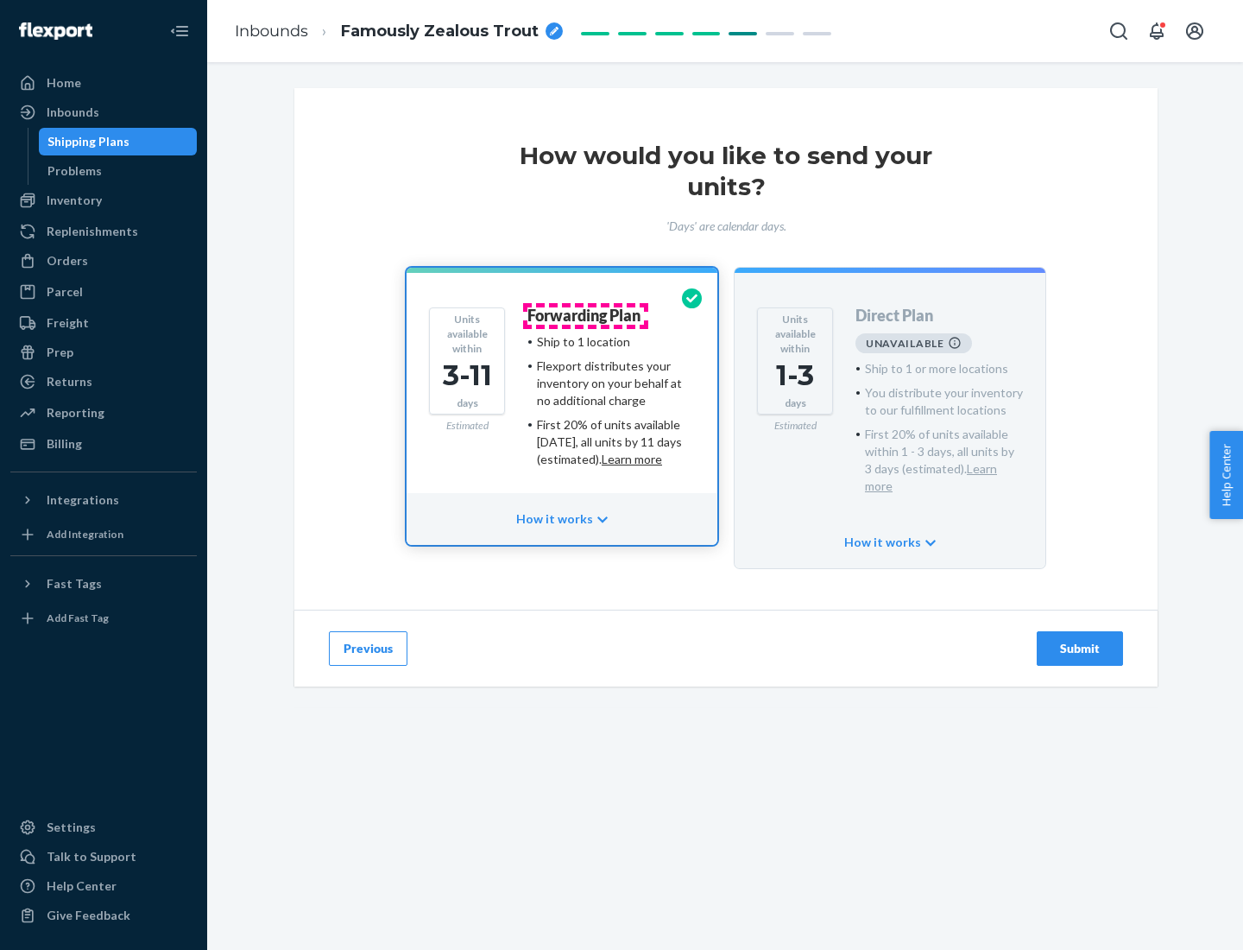
click at [585, 315] on h4 "Forwarding Plan" at bounding box center [584, 315] width 113 height 17
click at [1080, 640] on div "Submit" at bounding box center [1080, 648] width 57 height 17
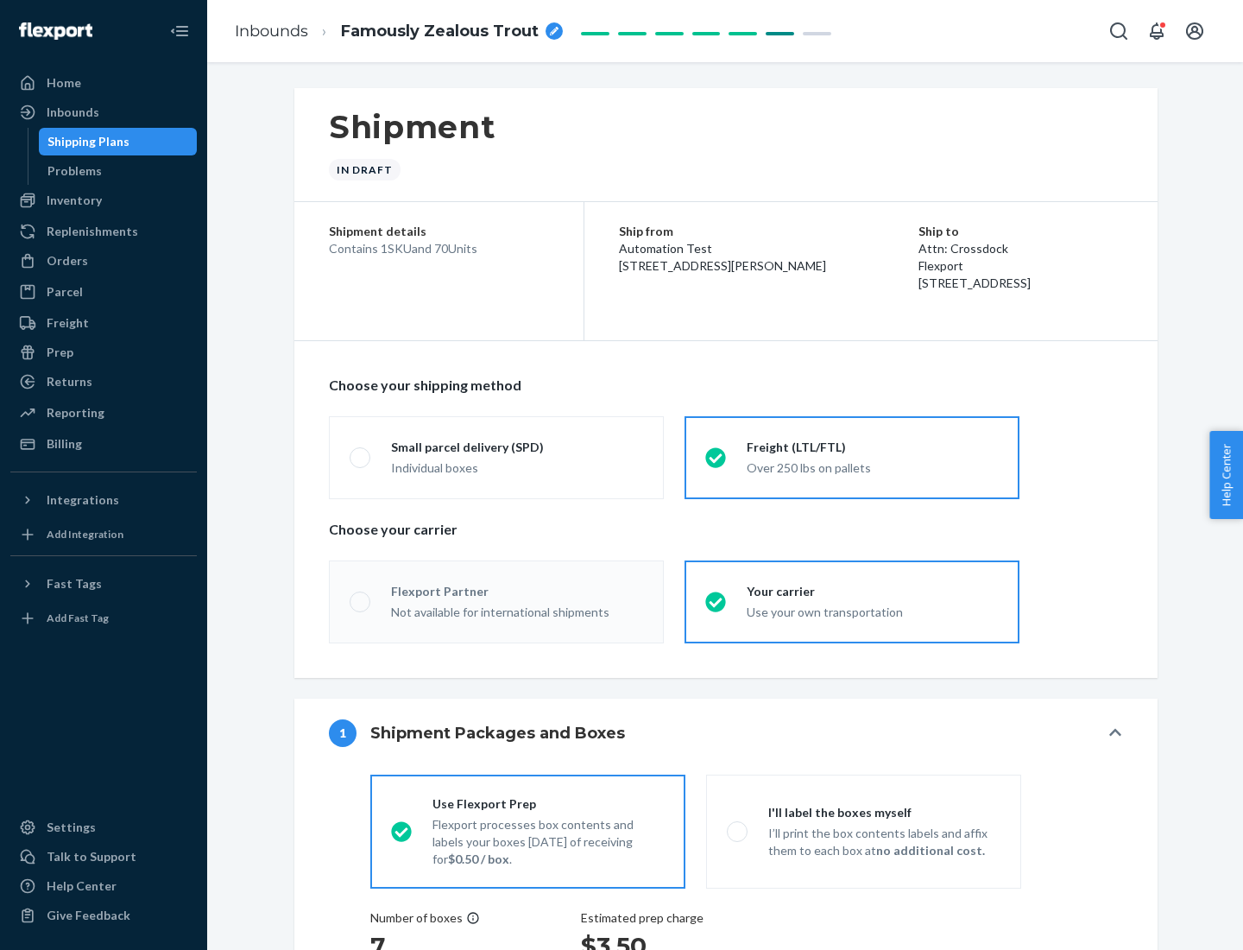
radio input "true"
radio input "false"
radio input "true"
radio input "false"
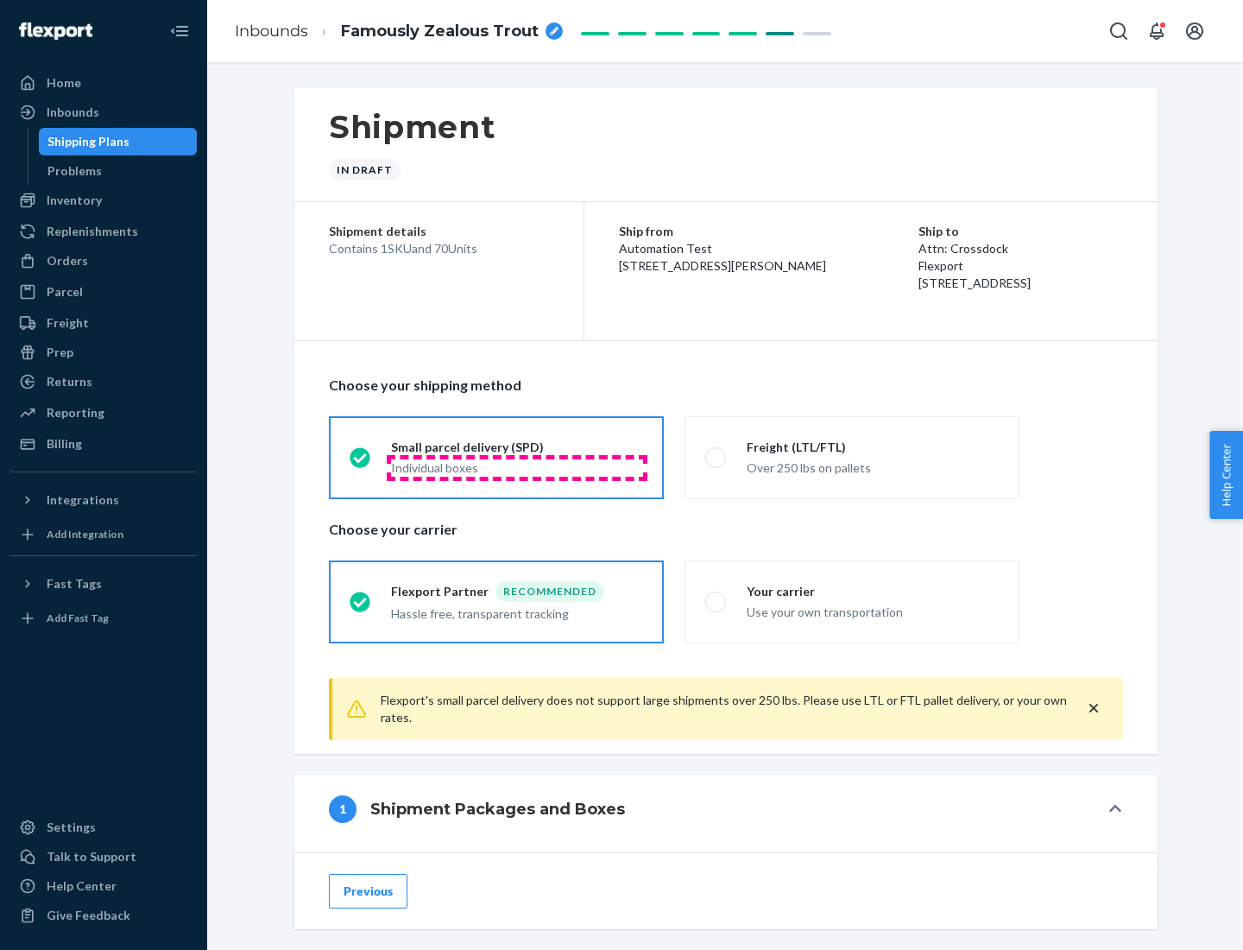
click at [517, 467] on div "Individual boxes" at bounding box center [517, 467] width 252 height 17
click at [361, 463] on input "Small parcel delivery (SPD) Individual boxes" at bounding box center [355, 457] width 11 height 11
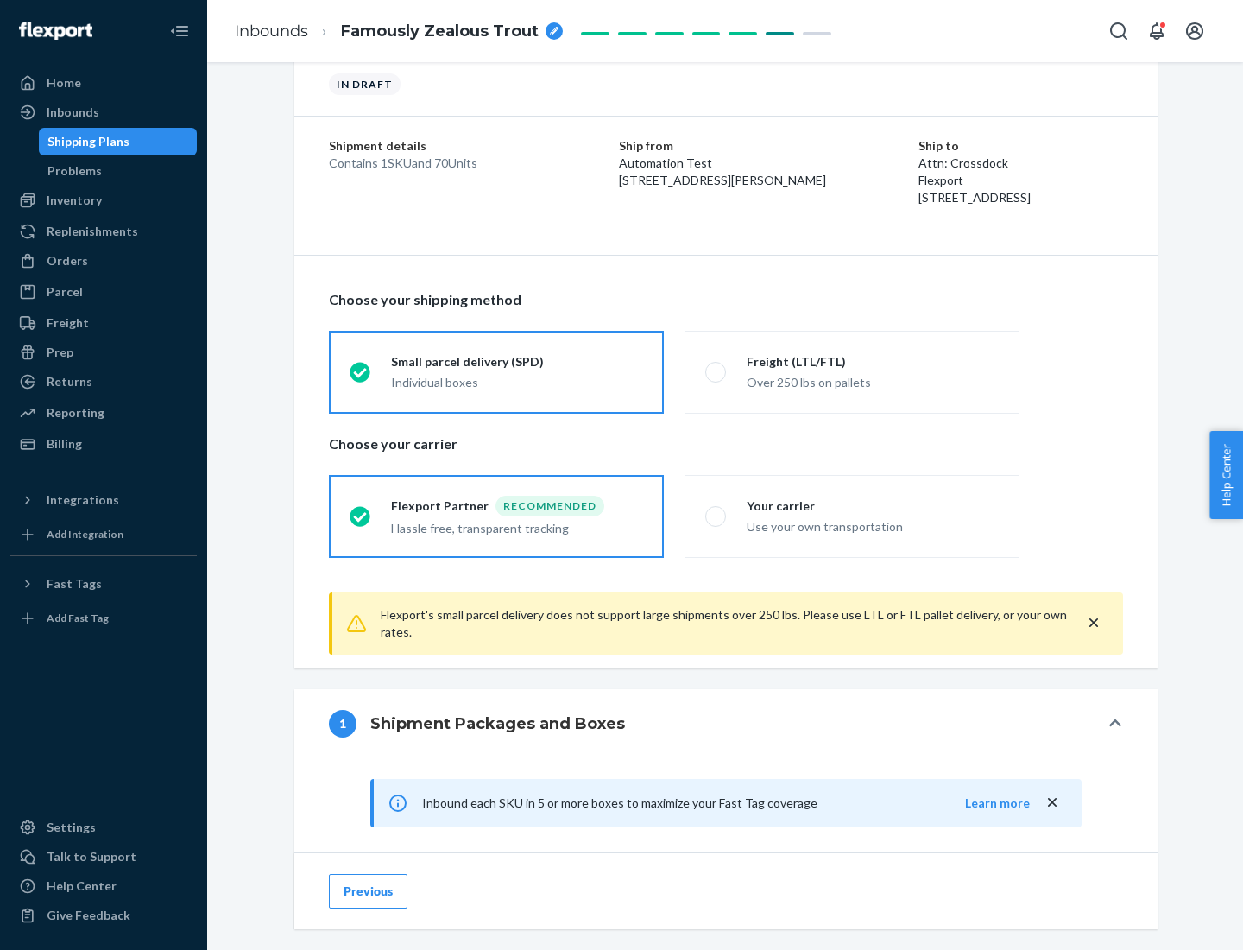
click at [517, 505] on div "Recommended" at bounding box center [550, 506] width 109 height 21
click at [361, 510] on input "Flexport Partner Recommended Hassle free, transparent tracking" at bounding box center [355, 515] width 11 height 11
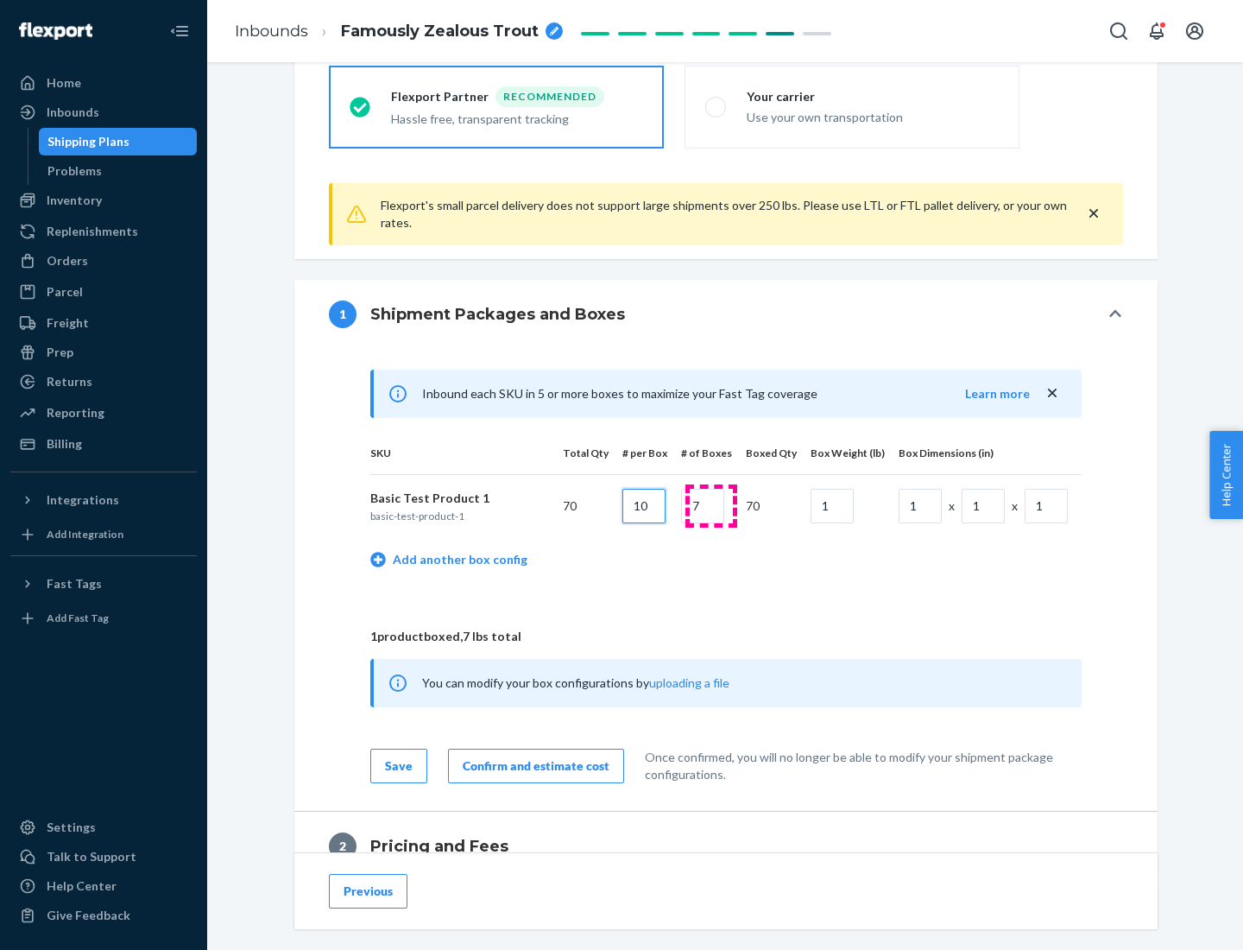
type input "10"
type input "7"
type input "1"
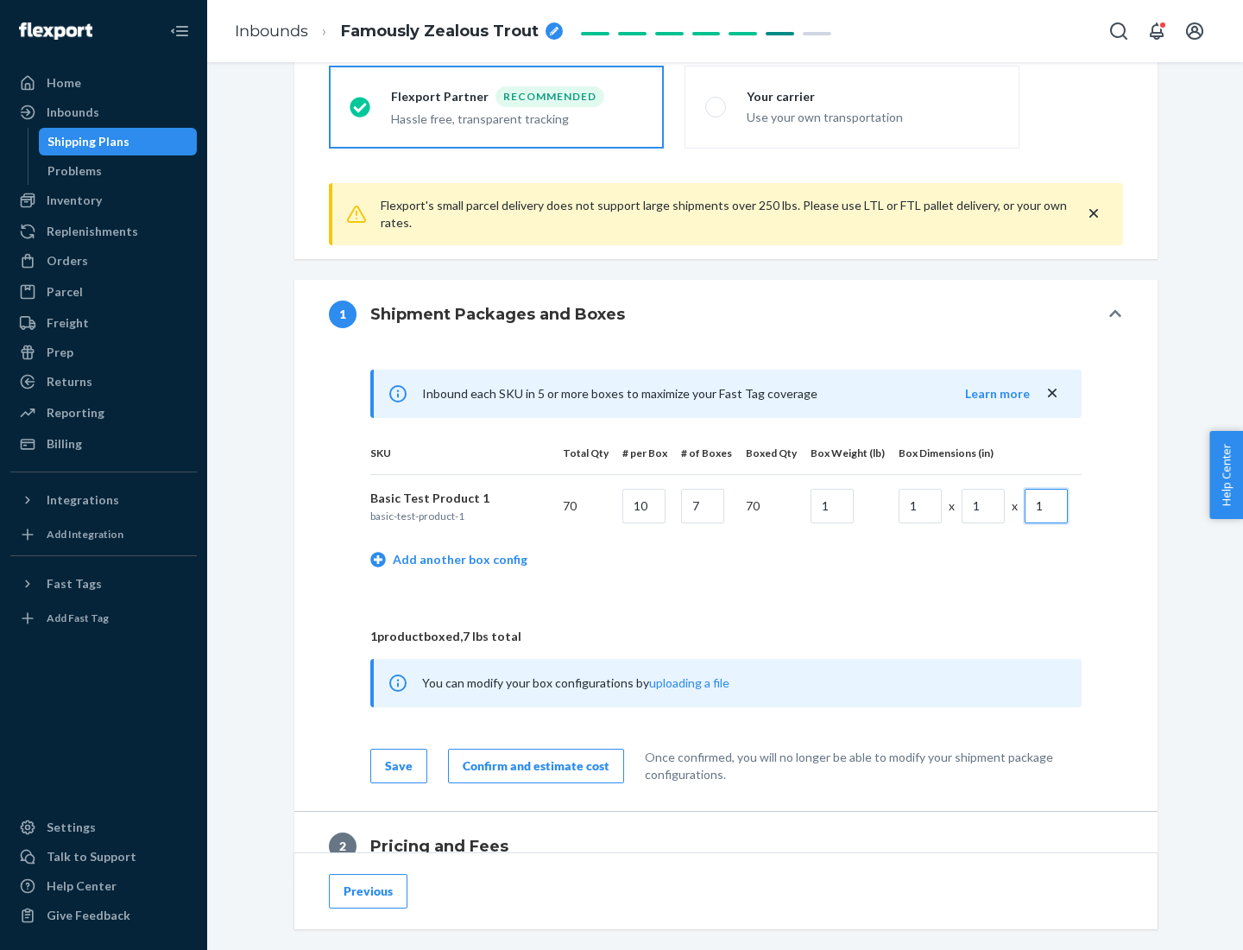
scroll to position [755, 0]
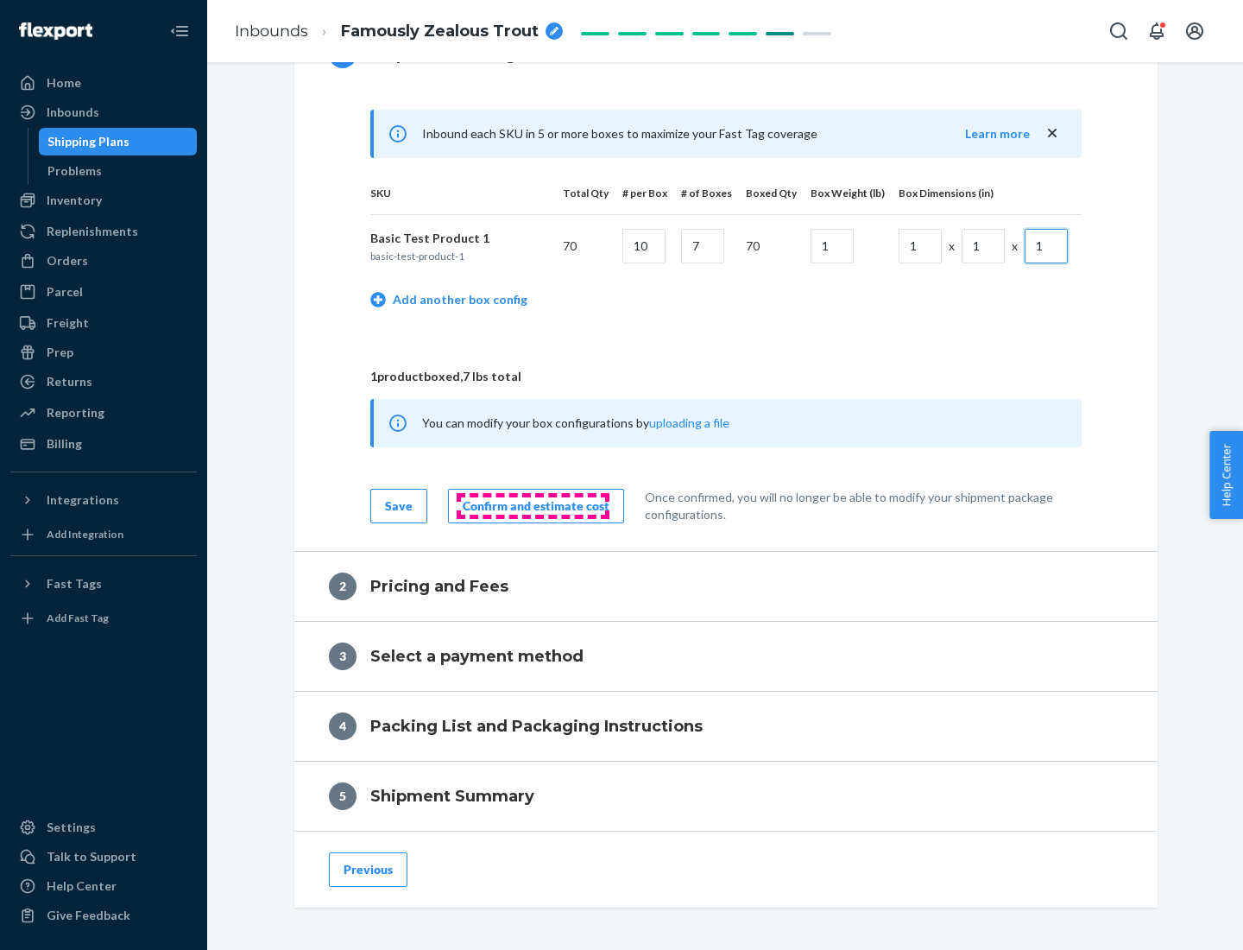
type input "1"
click at [533, 505] on div "Confirm and estimate cost" at bounding box center [536, 505] width 147 height 17
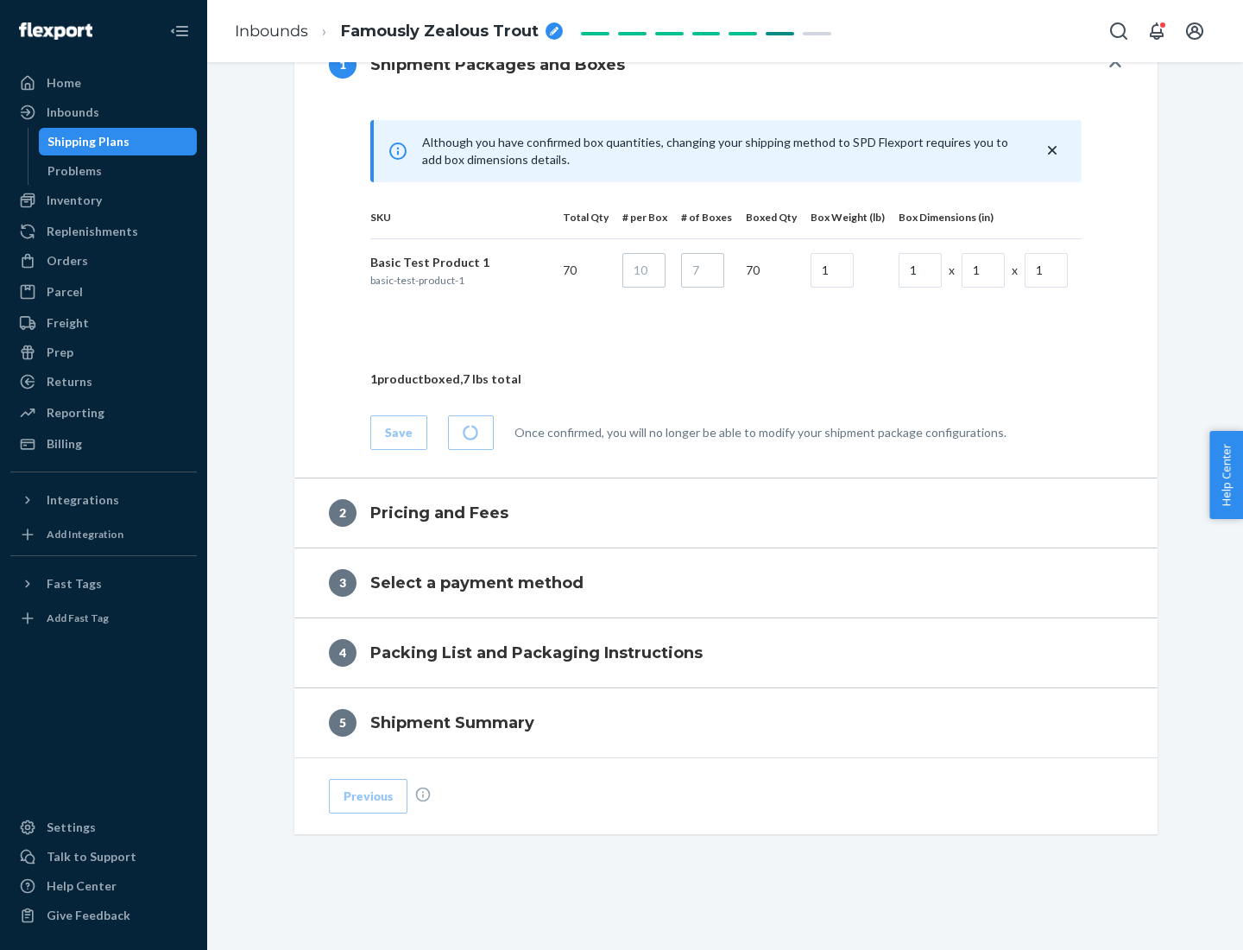
scroll to position [744, 0]
